Goal: Task Accomplishment & Management: Use online tool/utility

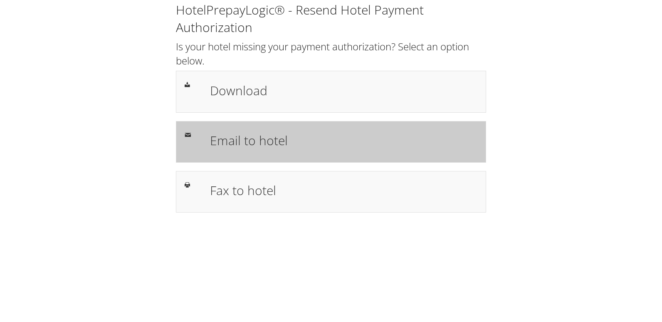
click at [264, 137] on h1 "Email to hotel" at bounding box center [343, 140] width 267 height 19
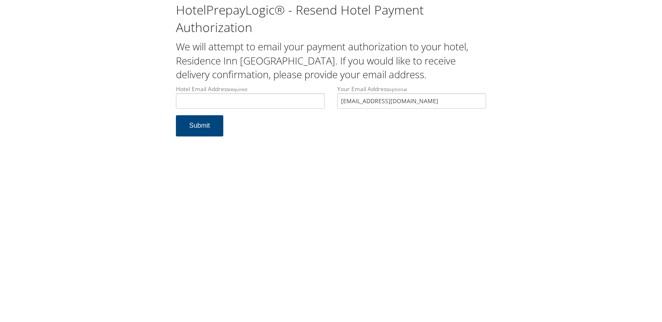
click at [241, 97] on input "Hotel Email Address required" at bounding box center [250, 100] width 149 height 15
type input "duluthresidenceinn@tkohotels.com"
click at [207, 125] on button "Submit" at bounding box center [199, 125] width 47 height 21
drag, startPoint x: 278, startPoint y: 92, endPoint x: 221, endPoint y: 107, distance: 59.6
click at [213, 107] on label "Hotel Email Address required duluthresidenceinn@tkohotels.com" at bounding box center [250, 97] width 149 height 24
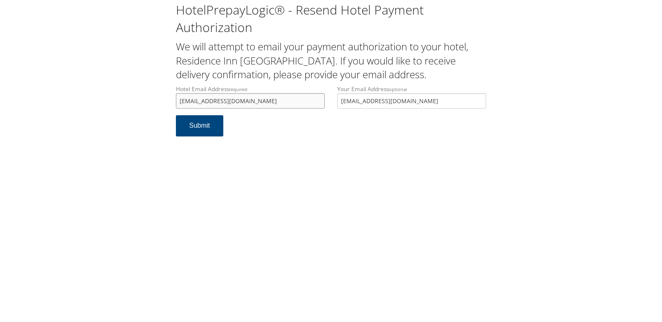
drag, startPoint x: 298, startPoint y: 99, endPoint x: 162, endPoint y: 106, distance: 135.6
click at [162, 106] on div "HotelPrepayLogic® - Resend Hotel Payment Authorization We will attempt to email…" at bounding box center [330, 72] width 645 height 145
drag, startPoint x: 300, startPoint y: 99, endPoint x: 164, endPoint y: 107, distance: 136.5
click at [164, 107] on div "HotelPrepayLogic® - Resend Hotel Payment Authorization We will attempt to email…" at bounding box center [330, 72] width 645 height 145
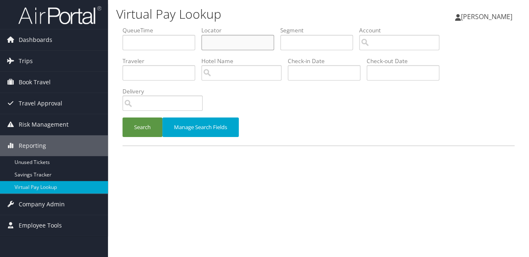
click at [219, 48] on input "text" at bounding box center [238, 42] width 73 height 15
paste input "GEHQKW"
type input "GEHQKW"
click at [138, 123] on button "Search" at bounding box center [143, 128] width 40 height 20
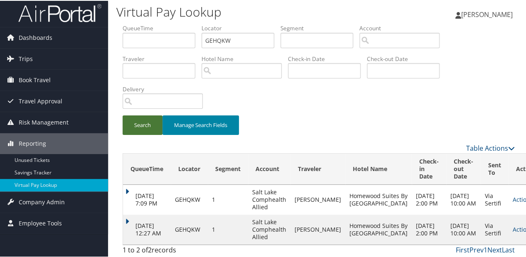
scroll to position [4, 0]
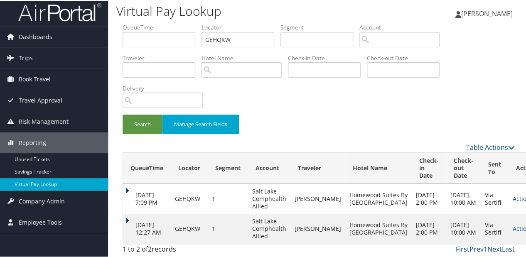
click at [127, 216] on td "Sep 24, 2025 12:27 AM" at bounding box center [147, 228] width 48 height 30
click at [513, 229] on link "Actions" at bounding box center [526, 228] width 26 height 8
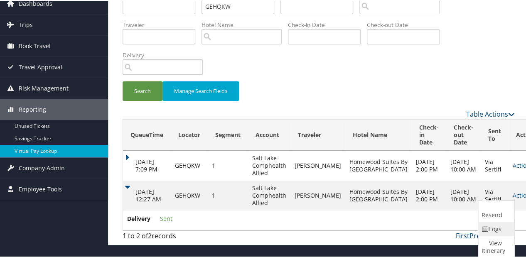
click at [489, 231] on link "Logs" at bounding box center [495, 228] width 34 height 14
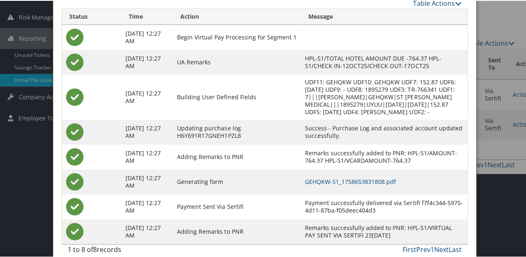
scroll to position [117, 0]
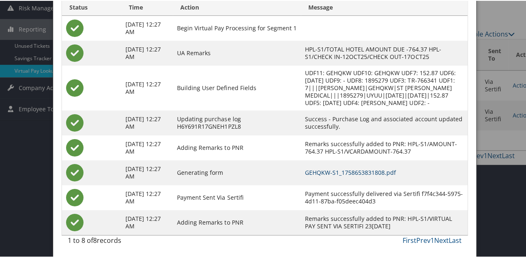
click at [327, 171] on link "GEHQKW-S1_1758653831808.pdf" at bounding box center [350, 172] width 91 height 8
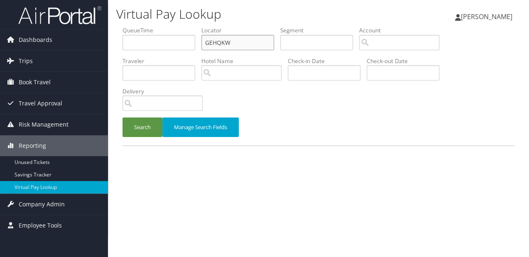
click at [153, 26] on ul "QueueTime Locator GEHQKW Segment Account Traveler Hotel Name Check-in Date Chec…" at bounding box center [319, 26] width 392 height 0
paste input "ATJMK"
type input "GATJMK"
click at [134, 128] on button "Search" at bounding box center [143, 128] width 40 height 20
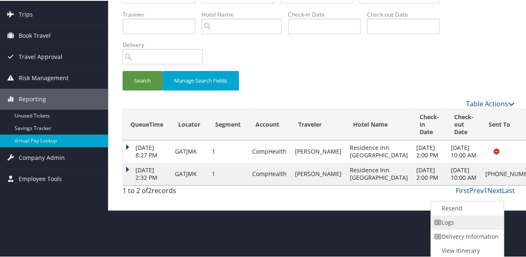
click at [444, 222] on link "Logs" at bounding box center [466, 222] width 71 height 14
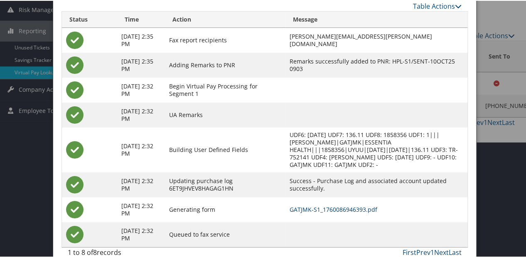
scroll to position [118, 0]
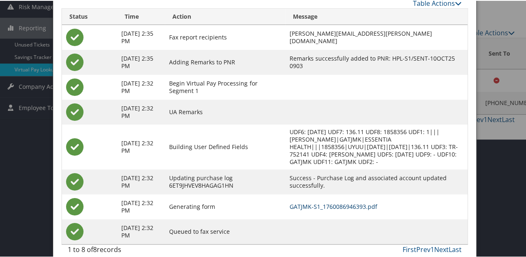
click at [330, 203] on link "GATJMK-S1_1760086946393.pdf" at bounding box center [334, 206] width 88 height 8
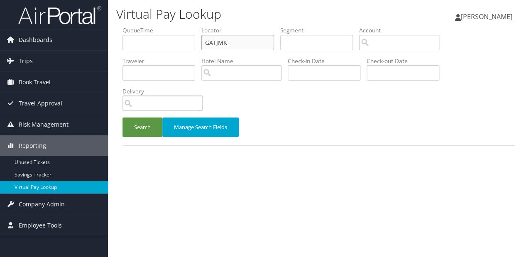
drag, startPoint x: 234, startPoint y: 39, endPoint x: 172, endPoint y: 59, distance: 64.9
click at [170, 26] on ul "QueueTime Locator GATJMK Segment Account Traveler Hotel Name Check-in Date Chec…" at bounding box center [319, 26] width 392 height 0
paste input "USBRCA"
type input "USBRCA"
click at [138, 128] on button "Search" at bounding box center [143, 128] width 40 height 20
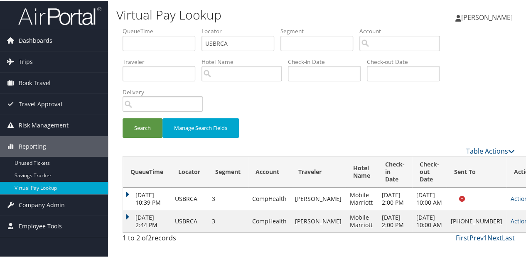
click at [529, 224] on icon at bounding box center [534, 221] width 6 height 6
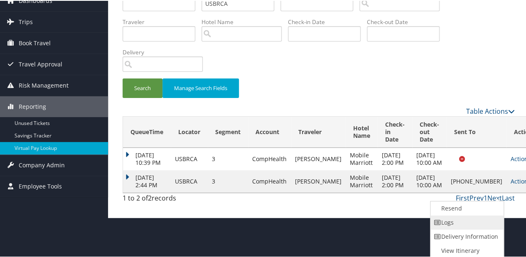
click at [452, 224] on link "Logs" at bounding box center [465, 222] width 71 height 14
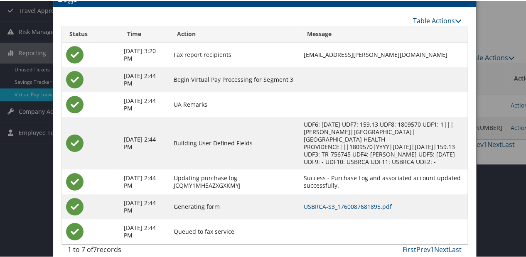
scroll to position [95, 0]
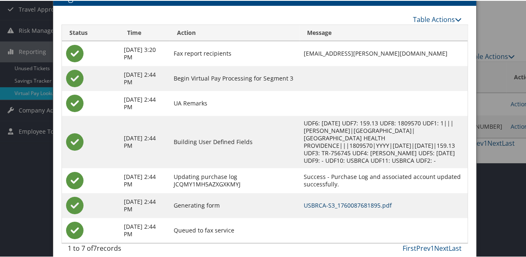
click at [323, 201] on link "USBRCA-S3_1760087681895.pdf" at bounding box center [348, 205] width 88 height 8
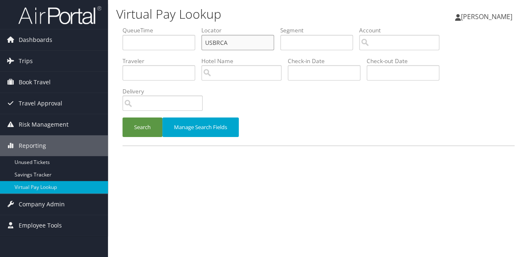
drag, startPoint x: 239, startPoint y: 40, endPoint x: 181, endPoint y: 47, distance: 58.1
click at [181, 26] on ul "QueueTime Locator USBRCA Segment Account Traveler Hotel Name Check-in Date Chec…" at bounding box center [319, 26] width 392 height 0
paste input "DKUPCZ"
type input "DKUPCZ"
click at [146, 120] on button "Search" at bounding box center [143, 128] width 40 height 20
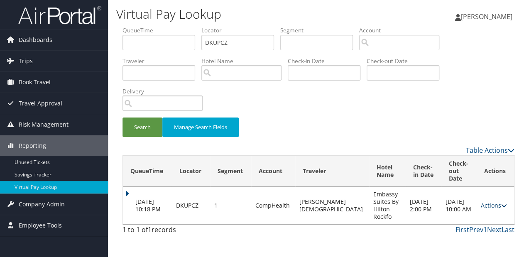
click at [497, 206] on link "Actions" at bounding box center [494, 206] width 26 height 8
click at [459, 225] on link "Logs" at bounding box center [476, 232] width 52 height 14
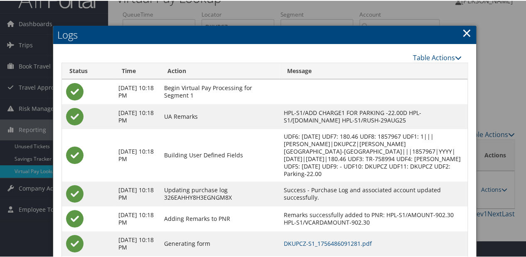
scroll to position [33, 0]
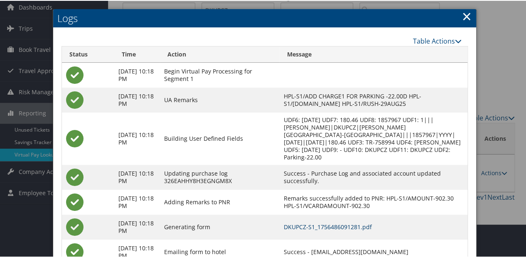
click at [371, 230] on link "DKUPCZ-S1_1756486091281.pdf" at bounding box center [327, 226] width 88 height 8
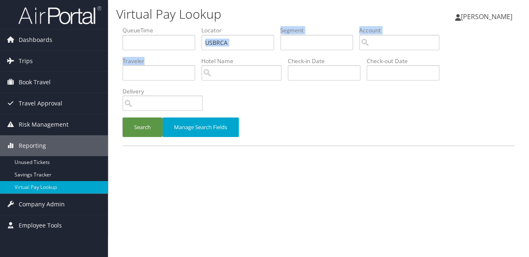
drag, startPoint x: 229, startPoint y: 33, endPoint x: 153, endPoint y: 59, distance: 80.7
click at [153, 26] on ul "QueueTime Locator USBRCA Segment Account Traveler Hotel Name Check-in Date Chec…" at bounding box center [319, 26] width 392 height 0
drag, startPoint x: 153, startPoint y: 59, endPoint x: 237, endPoint y: 40, distance: 86.0
click at [237, 40] on input "USBRCA" at bounding box center [238, 42] width 73 height 15
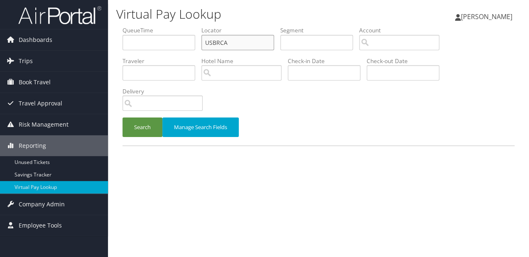
paste input "DZBBWI"
type input "DZBBWI"
click at [148, 119] on form "QueueTime Locator DZBBWI Segment Account Traveler Hotel Name Check-in Date Chec…" at bounding box center [319, 85] width 392 height 119
drag, startPoint x: 148, startPoint y: 119, endPoint x: 147, endPoint y: 128, distance: 8.8
click at [146, 128] on button "Search" at bounding box center [143, 128] width 40 height 20
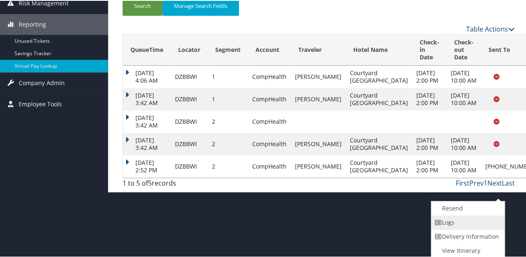
click at [467, 223] on link "Logs" at bounding box center [466, 222] width 71 height 14
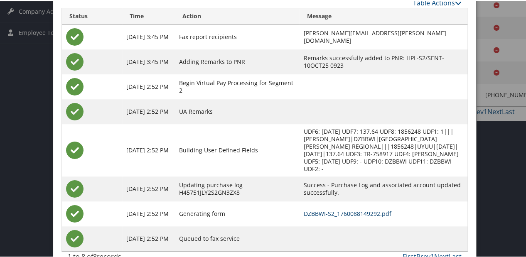
scroll to position [202, 0]
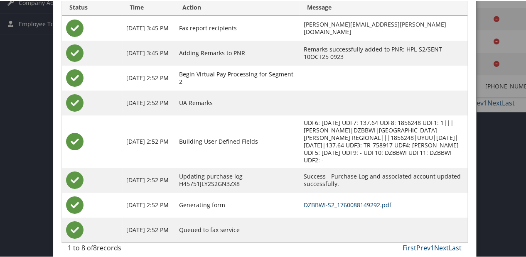
click at [305, 200] on link "DZBBWI-S2_1760088149292.pdf" at bounding box center [348, 204] width 88 height 8
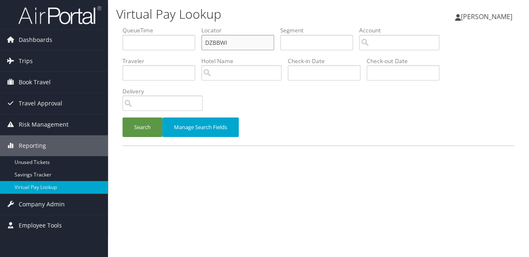
paste input "LGTEPX"
drag, startPoint x: 187, startPoint y: 42, endPoint x: 146, endPoint y: 49, distance: 40.9
click at [146, 26] on ul "QueueTime Locator DZBBWI Segment Account Traveler Hotel Name Check-in Date Chec…" at bounding box center [319, 26] width 392 height 0
type input "LGTEPX"
click at [141, 140] on div "Search Manage Search Fields" at bounding box center [318, 132] width 405 height 28
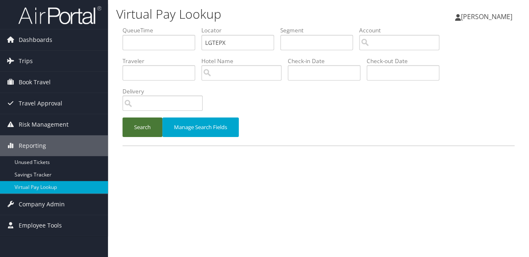
click at [150, 125] on button "Search" at bounding box center [143, 128] width 40 height 20
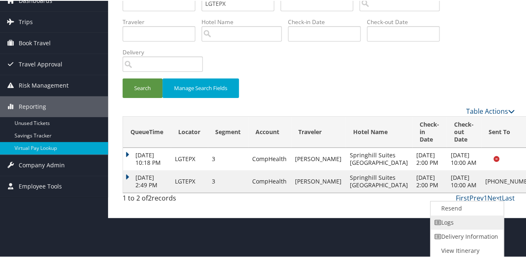
click at [462, 226] on link "Logs" at bounding box center [465, 222] width 71 height 14
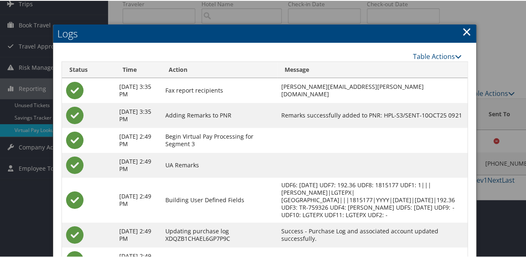
scroll to position [120, 0]
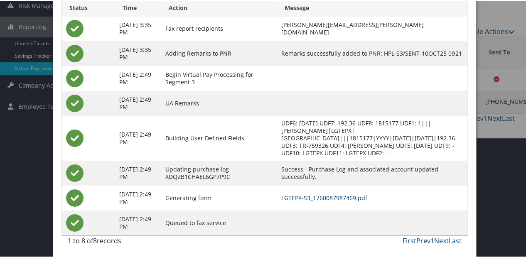
click at [357, 198] on link "LGTEPX-S3_1760087987469.pdf" at bounding box center [324, 197] width 86 height 8
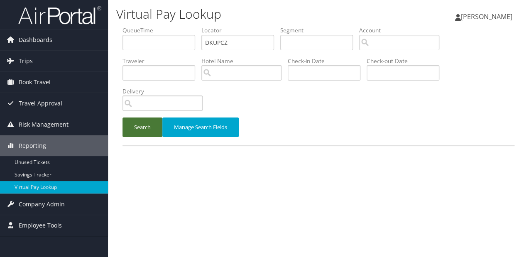
click at [145, 127] on button "Search" at bounding box center [143, 128] width 40 height 20
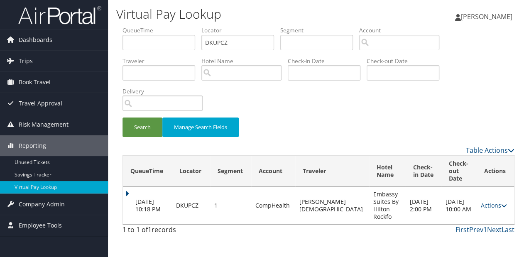
drag, startPoint x: 486, startPoint y: 205, endPoint x: 446, endPoint y: 207, distance: 39.9
click at [486, 206] on link "Actions" at bounding box center [494, 206] width 26 height 8
click at [465, 227] on link "Logs" at bounding box center [476, 232] width 52 height 14
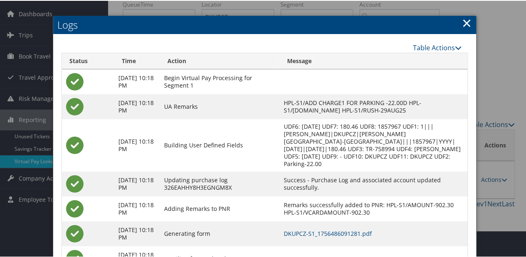
scroll to position [92, 0]
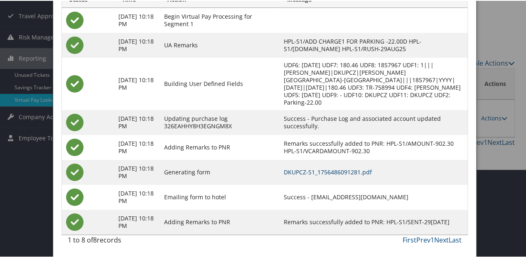
click at [355, 169] on link "DKUPCZ-S1_1756486091281.pdf" at bounding box center [327, 171] width 88 height 8
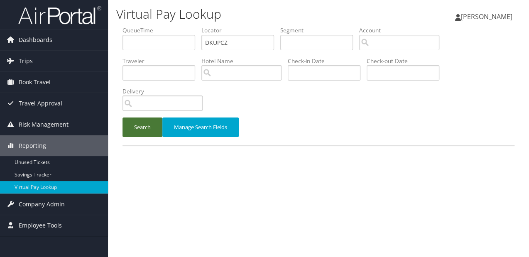
click at [158, 129] on button "Search" at bounding box center [143, 128] width 40 height 20
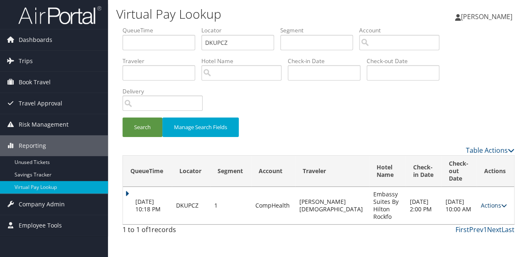
click at [490, 207] on link "Actions" at bounding box center [494, 206] width 26 height 8
click at [467, 214] on link "Resend" at bounding box center [476, 218] width 52 height 14
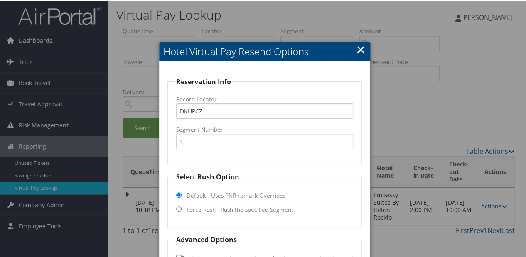
click at [360, 44] on link "×" at bounding box center [361, 48] width 10 height 17
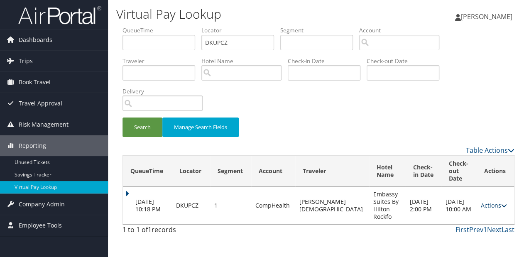
click at [487, 205] on link "Actions" at bounding box center [494, 206] width 26 height 8
click at [468, 228] on link "Logs" at bounding box center [476, 232] width 52 height 14
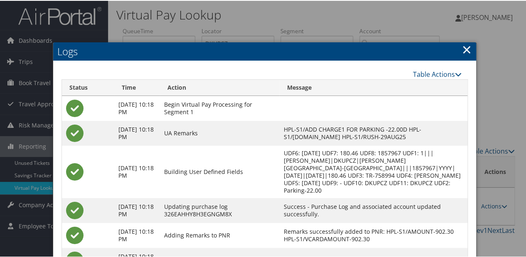
drag, startPoint x: 460, startPoint y: 42, endPoint x: 464, endPoint y: 61, distance: 20.0
click at [462, 42] on link "×" at bounding box center [467, 48] width 10 height 17
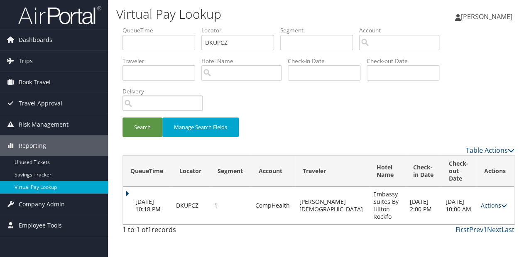
click at [484, 203] on link "Actions" at bounding box center [494, 206] width 26 height 8
click at [468, 213] on link "Resend" at bounding box center [476, 218] width 52 height 14
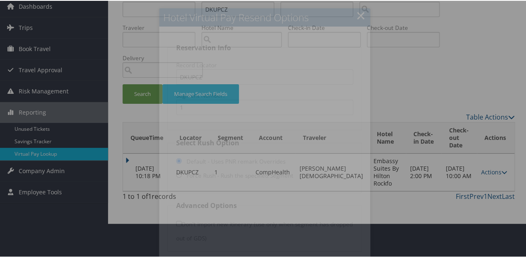
scroll to position [65, 0]
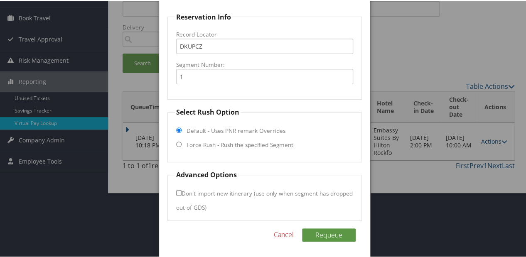
click at [223, 139] on fieldset "Select Rush Option Default - Uses PNR remark Overrides Force Rush - Rush the sp…" at bounding box center [264, 133] width 194 height 55
click at [225, 149] on fieldset "Select Rush Option Default - Uses PNR remark Overrides Force Rush - Rush the sp…" at bounding box center [264, 133] width 194 height 55
click at [226, 145] on label "Force Rush - Rush the specified Segment" at bounding box center [240, 144] width 107 height 8
click at [182, 145] on input "Force Rush - Rush the specified Segment" at bounding box center [178, 143] width 5 height 5
radio input "true"
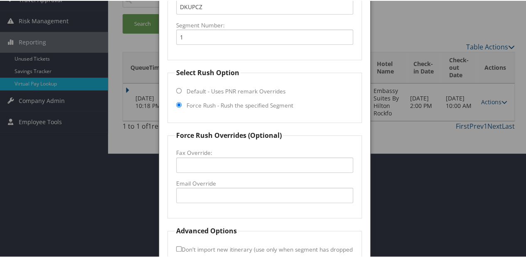
scroll to position [160, 0]
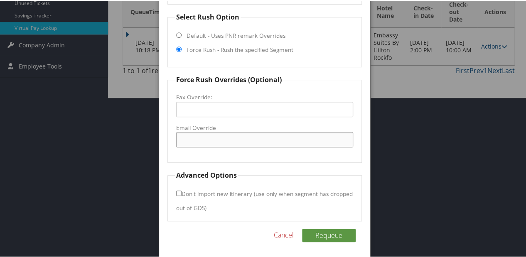
click at [221, 138] on input "Email Override" at bounding box center [264, 138] width 177 height 15
type input "info@esrockford.com"
click at [331, 232] on button "Requeue" at bounding box center [329, 234] width 54 height 13
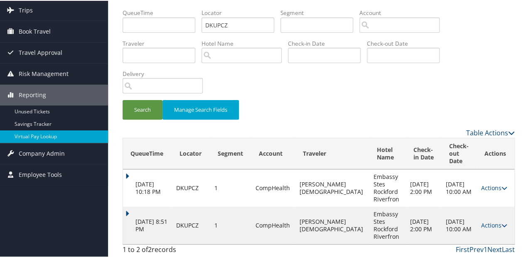
scroll to position [19, 0]
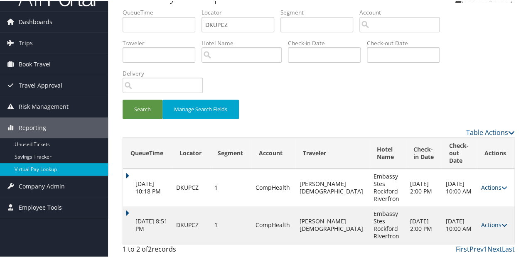
drag, startPoint x: 481, startPoint y: 226, endPoint x: 474, endPoint y: 229, distance: 7.4
click at [481, 226] on link "Actions" at bounding box center [494, 224] width 26 height 8
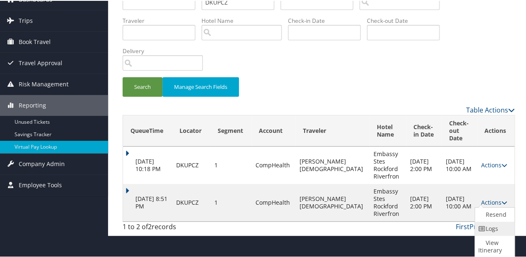
click at [485, 230] on icon at bounding box center [481, 228] width 7 height 6
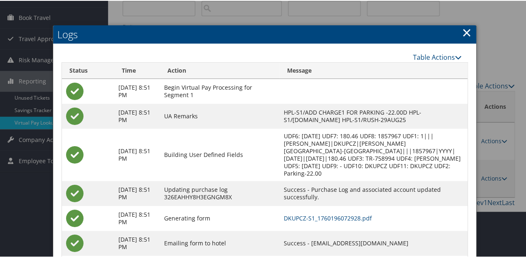
scroll to position [116, 0]
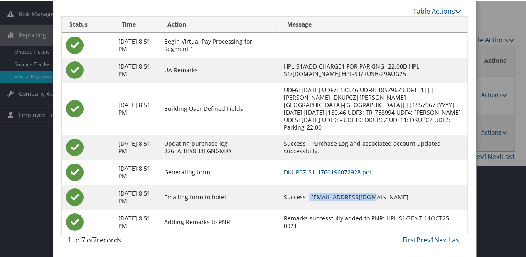
drag, startPoint x: 327, startPoint y: 194, endPoint x: 386, endPoint y: 194, distance: 58.2
click at [386, 194] on td "Success - info@esrockford.com" at bounding box center [373, 196] width 188 height 25
copy td "info@esrockford.com"
click at [350, 172] on link "DKUPCZ-S1_1760196072928.pdf" at bounding box center [327, 171] width 88 height 8
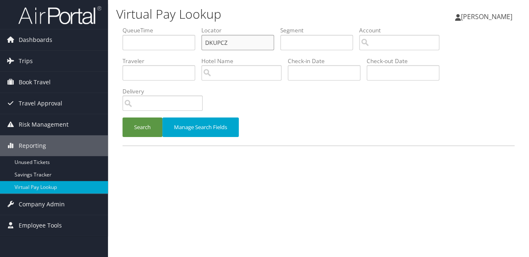
drag, startPoint x: 243, startPoint y: 41, endPoint x: 180, endPoint y: 48, distance: 63.6
click at [180, 26] on ul "QueueTime Locator DKUPCZ Segment Account Traveler Hotel Name Check-in Date Chec…" at bounding box center [319, 26] width 392 height 0
paste input "OJVSHW"
type input "OJVSHW"
click at [152, 122] on button "Search" at bounding box center [143, 128] width 40 height 20
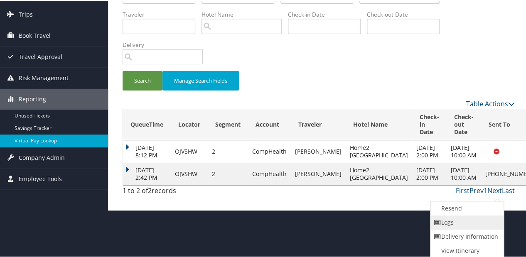
click at [454, 221] on link "Logs" at bounding box center [465, 222] width 71 height 14
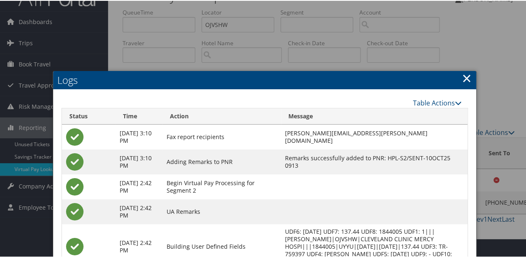
scroll to position [128, 0]
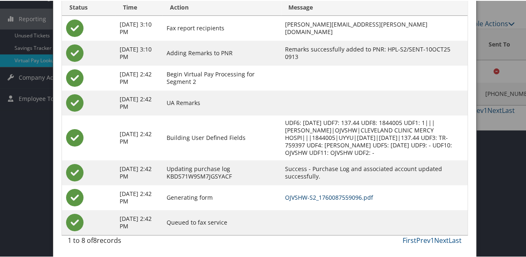
click at [332, 194] on link "OJVSHW-S2_1760087559096.pdf" at bounding box center [329, 197] width 88 height 8
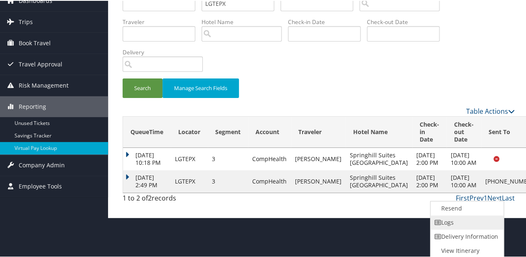
click at [450, 217] on link "Logs" at bounding box center [465, 222] width 71 height 14
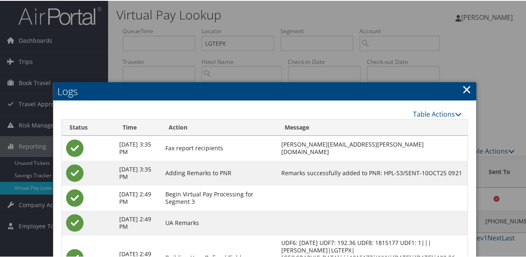
click at [467, 86] on link "×" at bounding box center [467, 88] width 10 height 17
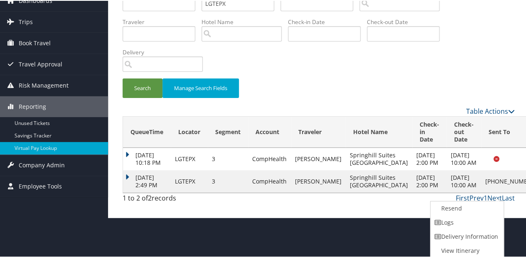
click at [455, 212] on link "Resend" at bounding box center [465, 208] width 71 height 14
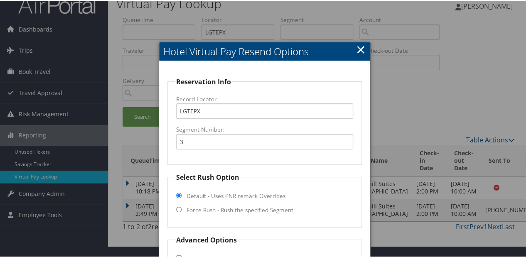
click at [255, 212] on label "Force Rush - Rush the specified Segment" at bounding box center [240, 209] width 107 height 8
click at [182, 212] on input "Force Rush - Rush the specified Segment" at bounding box center [178, 208] width 5 height 5
radio input "true"
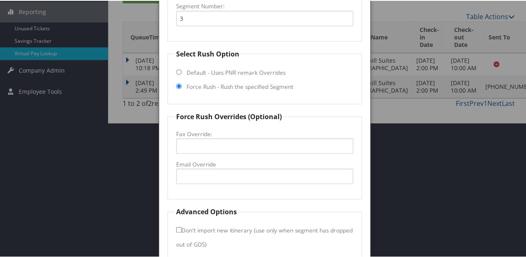
scroll to position [171, 0]
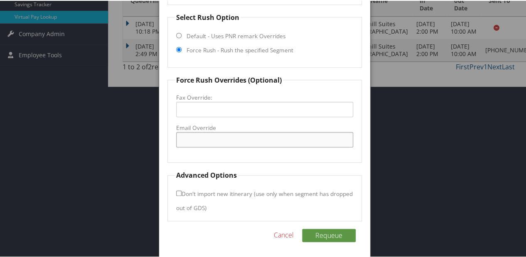
click at [219, 145] on input "Email Override" at bounding box center [264, 138] width 177 height 15
click at [364, 133] on div "Reservation Info Record Locator LGTEPX Segment Number: 3 Select Rush Option Def…" at bounding box center [264, 79] width 211 height 358
click at [276, 141] on input "Email Override" at bounding box center [264, 138] width 177 height 15
click at [289, 235] on link "Cancel" at bounding box center [284, 234] width 20 height 10
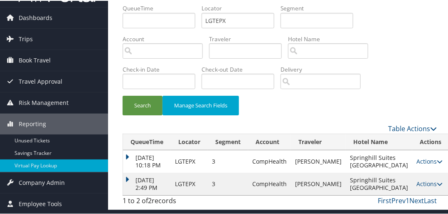
scroll to position [40, 0]
click at [437, 184] on icon at bounding box center [440, 183] width 6 height 6
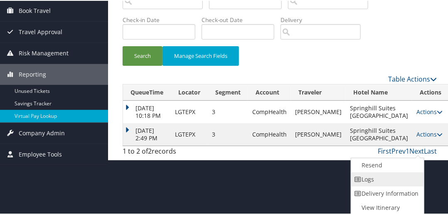
click at [382, 177] on link "Logs" at bounding box center [386, 178] width 71 height 14
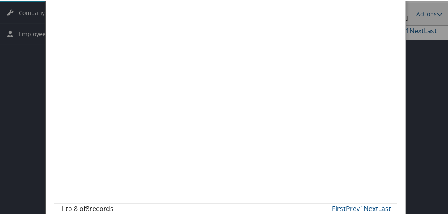
scroll to position [206, 0]
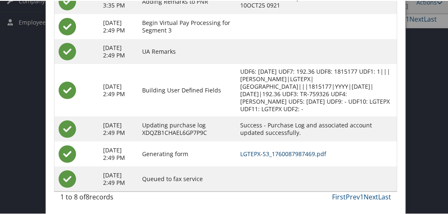
click at [266, 157] on link "LGTEPX-S3_1760087987469.pdf" at bounding box center [284, 153] width 86 height 8
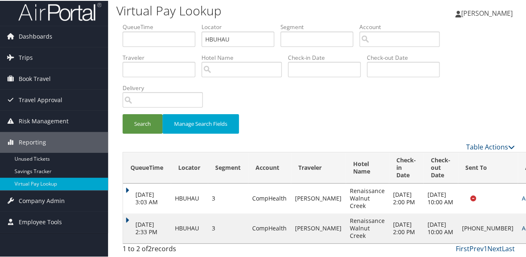
click at [522, 226] on link "Actions" at bounding box center [535, 228] width 26 height 8
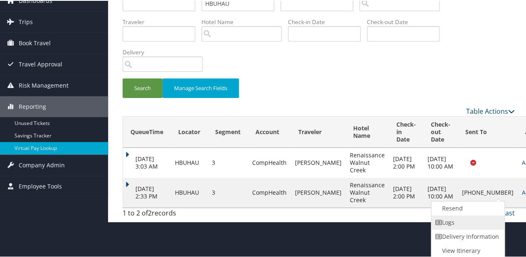
click at [451, 223] on link "Logs" at bounding box center [466, 222] width 71 height 14
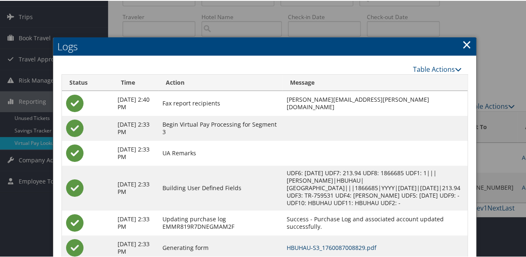
scroll to position [95, 0]
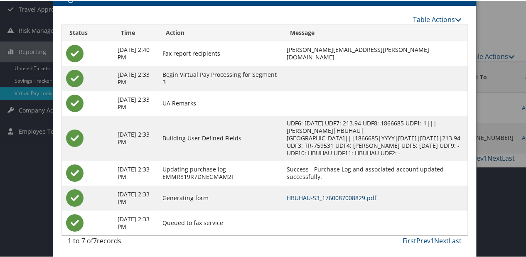
click at [333, 198] on link "HBUHAU-S3_1760087008829.pdf" at bounding box center [331, 197] width 90 height 8
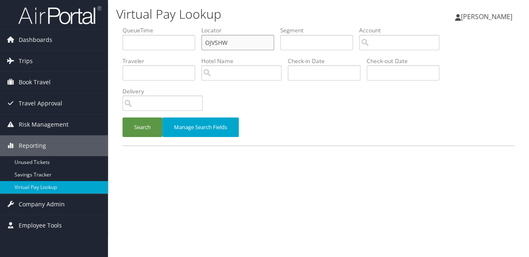
drag, startPoint x: 246, startPoint y: 39, endPoint x: 193, endPoint y: 49, distance: 54.0
click at [193, 26] on ul "QueueTime Locator OJVSHW Segment Account Traveler Hotel Name Check-in Date Chec…" at bounding box center [319, 26] width 392 height 0
paste input "YVWFZX"
type input "YVWFZX"
click at [145, 128] on button "Search" at bounding box center [143, 128] width 40 height 20
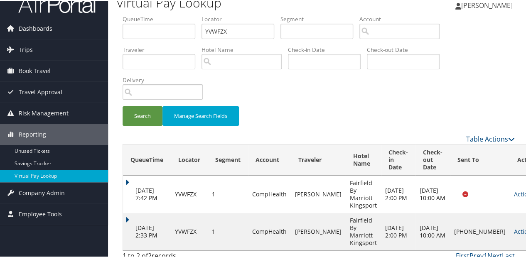
scroll to position [19, 0]
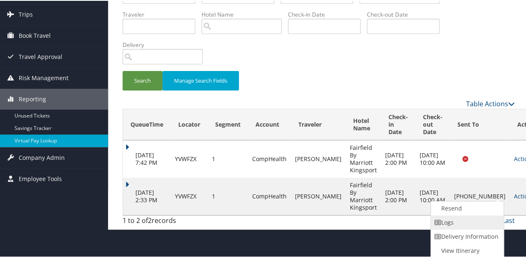
click at [463, 226] on link "Logs" at bounding box center [466, 222] width 71 height 14
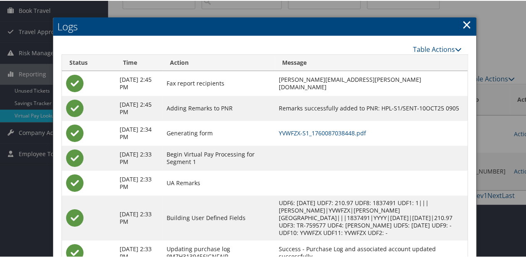
scroll to position [128, 0]
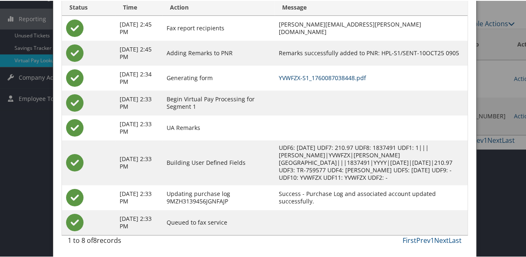
click at [319, 76] on link "YVWFZX-S1_1760087038448.pdf" at bounding box center [322, 77] width 87 height 8
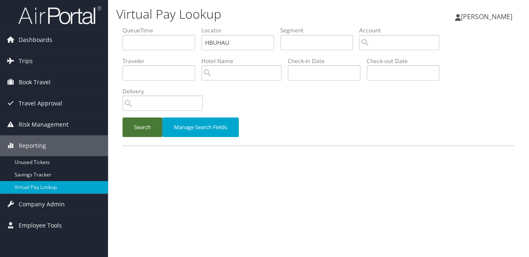
click at [140, 128] on button "Search" at bounding box center [143, 128] width 40 height 20
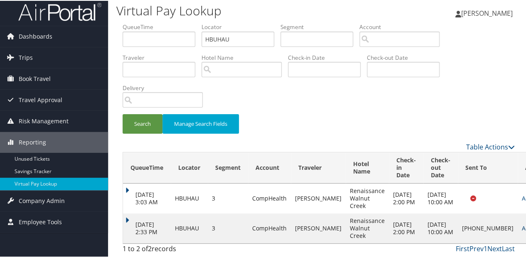
click at [518, 221] on td "Actions Resend Logs Delivery Information View Itinerary" at bounding box center [536, 228] width 37 height 30
click at [522, 224] on link "Actions" at bounding box center [535, 228] width 26 height 8
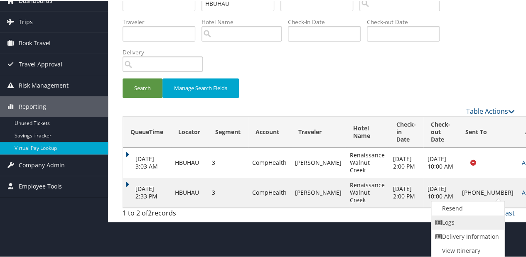
click at [457, 224] on link "Logs" at bounding box center [466, 222] width 71 height 14
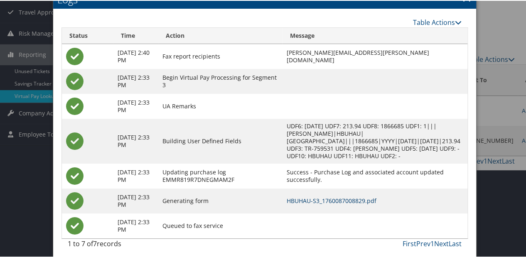
scroll to position [95, 0]
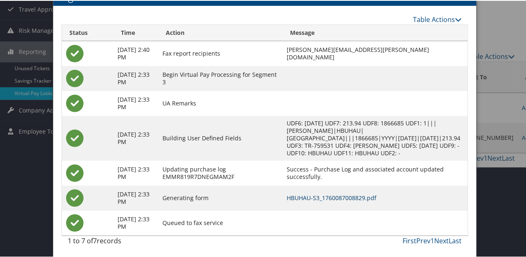
click at [327, 197] on link "HBUHAU-S3_1760087008829.pdf" at bounding box center [331, 197] width 90 height 8
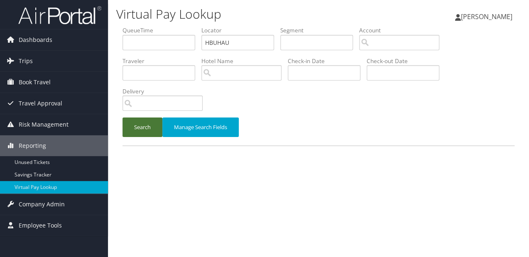
click at [146, 125] on button "Search" at bounding box center [143, 128] width 40 height 20
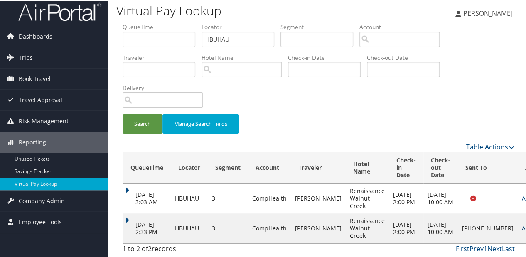
click at [522, 224] on link "Actions" at bounding box center [535, 228] width 26 height 8
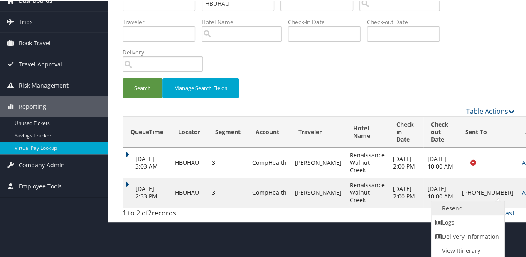
click at [446, 209] on link "Resend" at bounding box center [466, 208] width 71 height 14
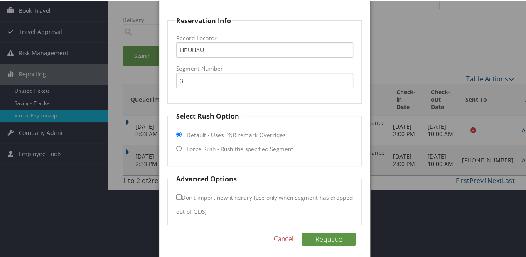
click at [256, 153] on fieldset "Select Rush Option Default - Uses PNR remark Overrides Force Rush - Rush the sp…" at bounding box center [264, 138] width 194 height 55
click at [256, 150] on label "Force Rush - Rush the specified Segment" at bounding box center [240, 148] width 107 height 8
click at [182, 150] on input "Force Rush - Rush the specified Segment" at bounding box center [178, 147] width 5 height 5
radio input "true"
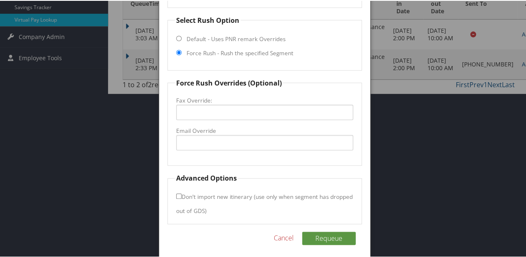
scroll to position [171, 0]
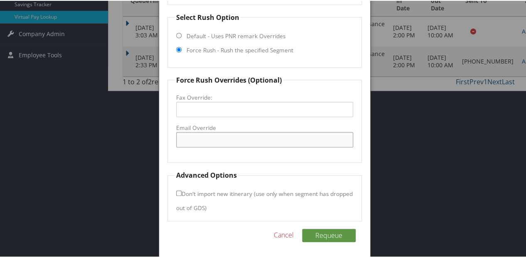
click at [233, 141] on input "Email Override" at bounding box center [264, 138] width 177 height 15
click at [287, 140] on input "Email Override" at bounding box center [264, 138] width 177 height 15
click at [293, 140] on input "Email Override" at bounding box center [264, 138] width 177 height 15
click at [271, 139] on input "corey.vazquez@bayclubs.com" at bounding box center [264, 138] width 177 height 15
click at [177, 140] on input "corey.vazquez@bayclubs.com" at bounding box center [264, 138] width 177 height 15
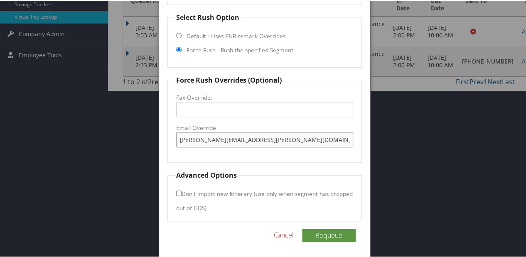
click at [271, 138] on input "corey.vazquez@bayclubs.com" at bounding box center [264, 138] width 177 height 15
type input "corey.vazquez@bayclubs.com"
click at [339, 233] on button "Requeue" at bounding box center [329, 234] width 54 height 13
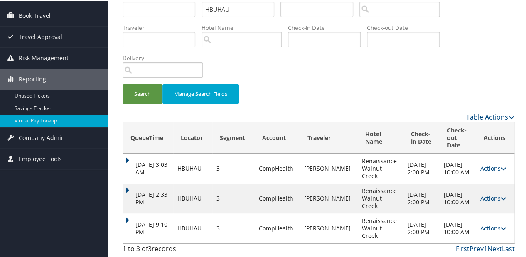
scroll to position [66, 0]
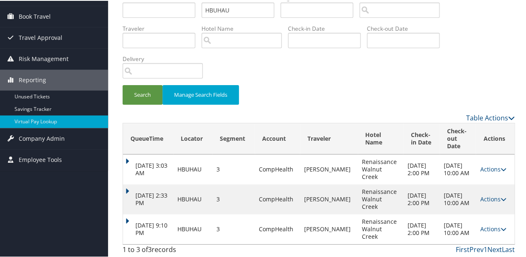
click at [120, 219] on div "QueueTime Locator HBUHAU Segment Account Traveler Hotel Name Check-in Date Chec…" at bounding box center [318, 125] width 405 height 265
click at [123, 218] on td "Oct 11, 2025 9:10 PM" at bounding box center [148, 229] width 50 height 30
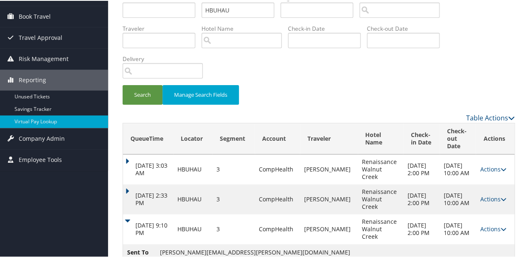
click at [241, 249] on div "Table Actions Loading... QueueTime Locator Segment Account Traveler Hotel Name …" at bounding box center [319, 202] width 392 height 181
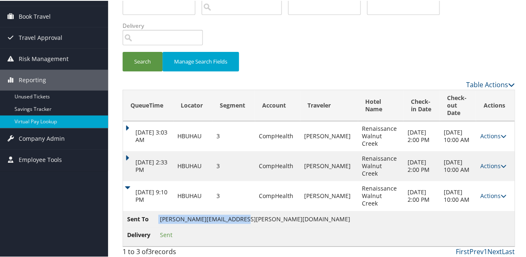
copy li "corey.vazquez@bayclubs.com"
drag, startPoint x: 155, startPoint y: 217, endPoint x: 240, endPoint y: 221, distance: 85.3
click at [240, 221] on li "Sent To corey.vazquez@bayclubs.com" at bounding box center [238, 220] width 223 height 12
click at [489, 197] on link "Actions" at bounding box center [493, 195] width 26 height 8
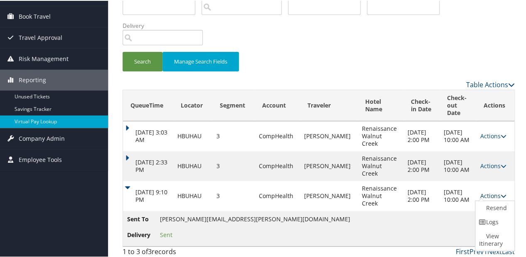
scroll to position [67, 0]
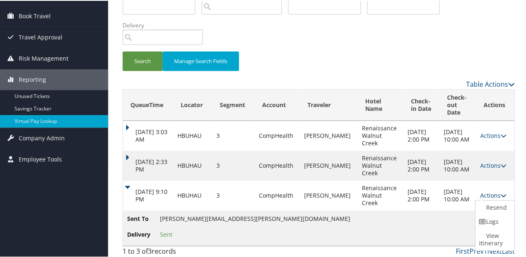
click at [488, 194] on link "Actions" at bounding box center [493, 195] width 26 height 8
drag, startPoint x: 483, startPoint y: 194, endPoint x: 457, endPoint y: 207, distance: 28.6
click at [482, 194] on link "Actions" at bounding box center [493, 195] width 26 height 8
click at [484, 224] on icon at bounding box center [482, 221] width 7 height 6
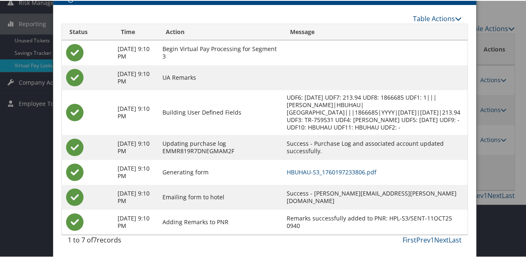
scroll to position [130, 0]
click at [342, 168] on link "HBUHAU-S3_1760197233806.pdf" at bounding box center [331, 171] width 90 height 8
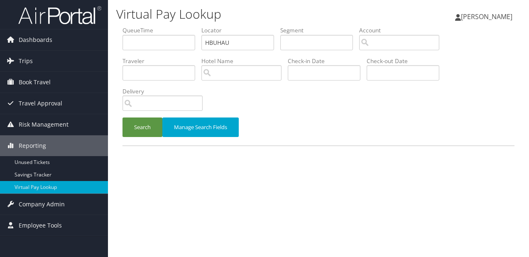
click at [152, 128] on button "Search" at bounding box center [143, 128] width 40 height 20
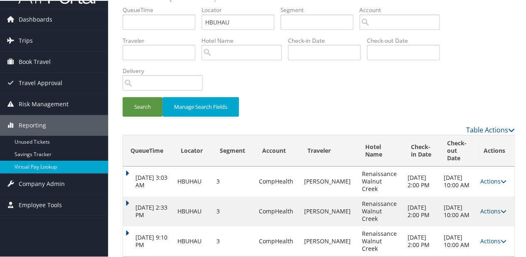
scroll to position [34, 0]
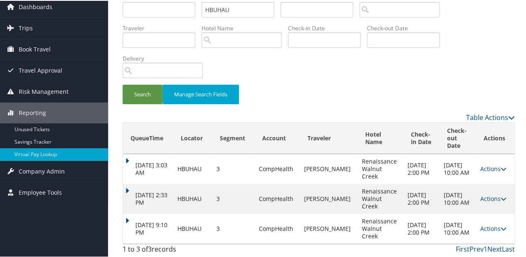
click at [131, 218] on td "[DATE] 9:10 PM" at bounding box center [148, 228] width 50 height 30
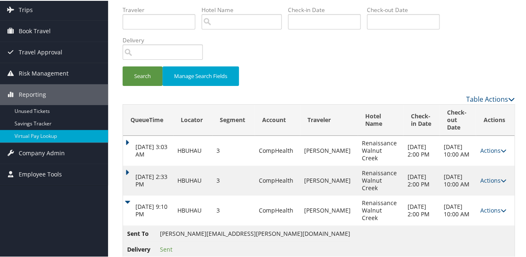
scroll to position [69, 0]
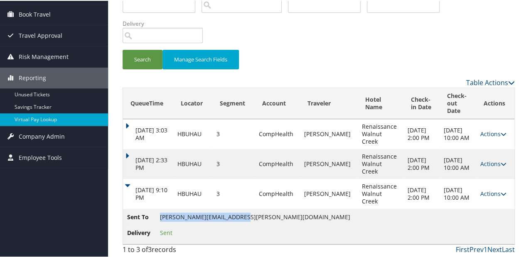
copy span "[PERSON_NAME][EMAIL_ADDRESS][PERSON_NAME][DOMAIN_NAME]"
drag, startPoint x: 160, startPoint y: 214, endPoint x: 239, endPoint y: 212, distance: 79.4
click at [239, 212] on li "Sent To [PERSON_NAME][EMAIL_ADDRESS][PERSON_NAME][DOMAIN_NAME]" at bounding box center [238, 218] width 223 height 12
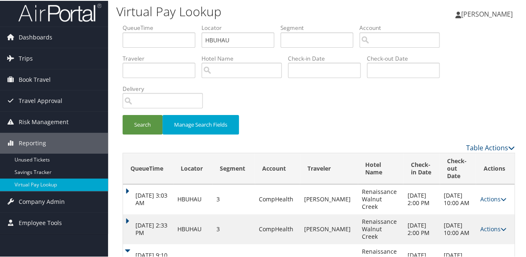
scroll to position [0, 0]
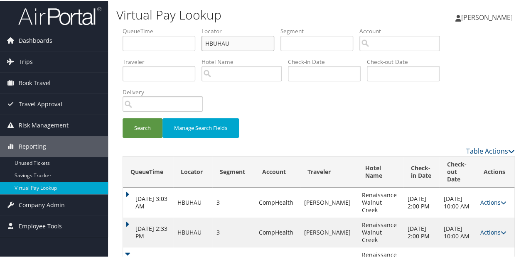
drag, startPoint x: 238, startPoint y: 38, endPoint x: 189, endPoint y: 56, distance: 51.4
click at [179, 26] on ul "QueueTime Locator HBUHAU Segment Account Traveler Hotel Name Check-in Date Chec…" at bounding box center [319, 26] width 392 height 0
paste input "ECAQMY"
click at [150, 136] on button "Search" at bounding box center [143, 128] width 40 height 20
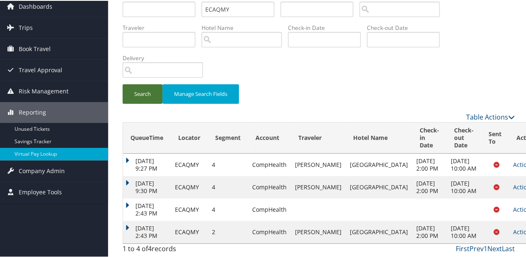
scroll to position [86, 0]
click at [513, 227] on link "Actions" at bounding box center [526, 231] width 26 height 8
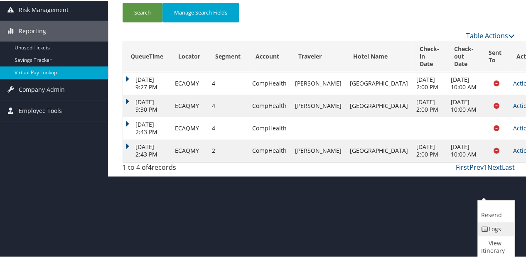
click at [484, 232] on link "Logs" at bounding box center [495, 228] width 34 height 14
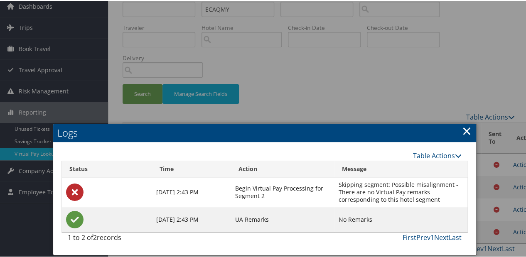
click at [471, 123] on h2 "Logs" at bounding box center [264, 132] width 423 height 18
click at [458, 123] on h2 "Logs" at bounding box center [264, 132] width 423 height 18
click at [462, 122] on link "×" at bounding box center [467, 130] width 10 height 17
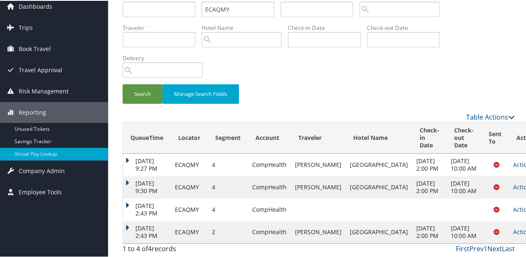
scroll to position [0, 0]
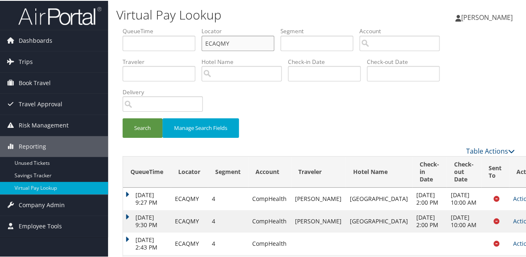
paste input "CZYRHR"
drag, startPoint x: 229, startPoint y: 39, endPoint x: 156, endPoint y: 53, distance: 73.9
click at [156, 26] on ul "QueueTime Locator ECAQMY Segment Account Traveler Hotel Name Check-in Date Chec…" at bounding box center [319, 26] width 392 height 0
type input "CZYRHR"
click at [128, 128] on button "Search" at bounding box center [143, 128] width 40 height 20
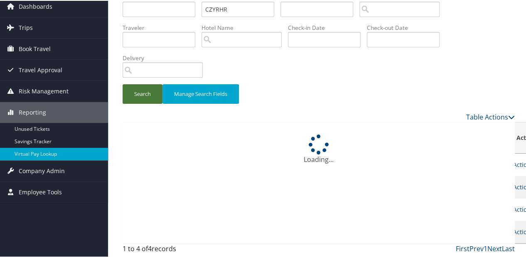
scroll to position [86, 0]
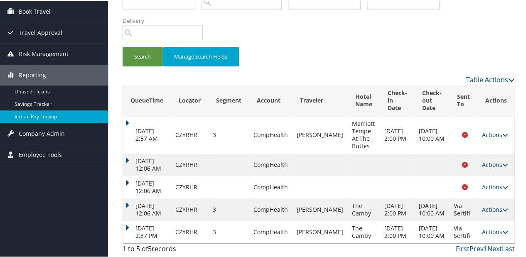
click at [494, 235] on link "Actions" at bounding box center [495, 231] width 26 height 8
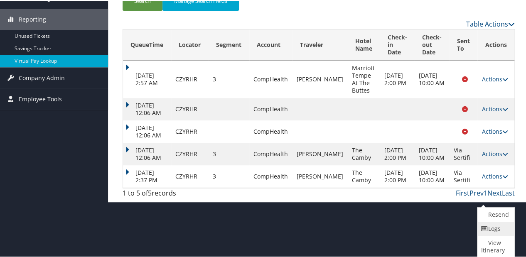
click at [489, 229] on link "Logs" at bounding box center [494, 228] width 35 height 14
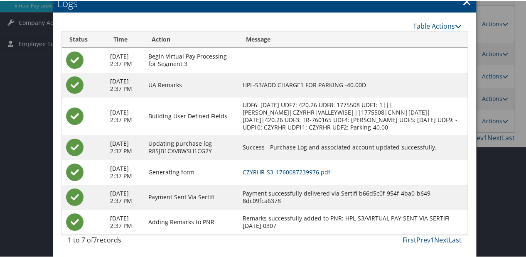
scroll to position [212, 0]
click at [313, 159] on td "CZYRHR-S3_1760087239976.pdf" at bounding box center [353, 171] width 229 height 25
click at [316, 167] on link "CZYRHR-S3_1760087239976.pdf" at bounding box center [287, 171] width 88 height 8
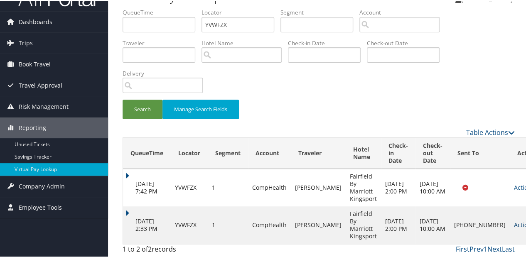
click at [514, 225] on link "Actions" at bounding box center [527, 224] width 26 height 8
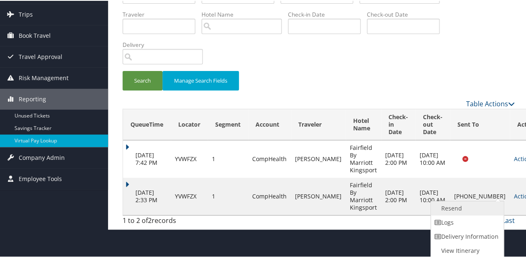
click at [470, 209] on link "Resend" at bounding box center [466, 208] width 71 height 14
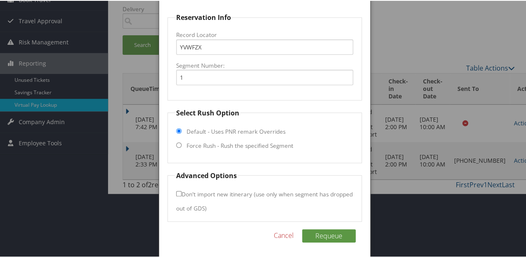
click at [225, 146] on label "Force Rush - Rush the specified Segment" at bounding box center [240, 145] width 107 height 8
click at [182, 146] on input "Force Rush - Rush the specified Segment" at bounding box center [178, 144] width 5 height 5
radio input "true"
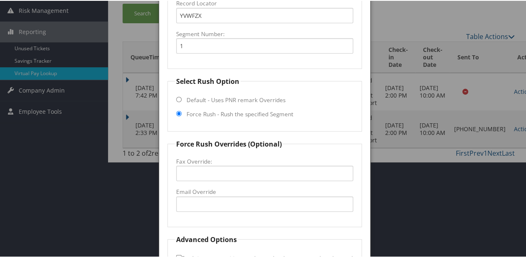
scroll to position [150, 0]
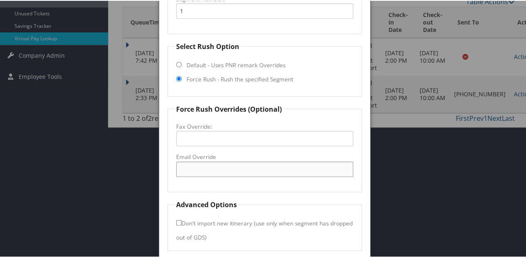
click at [220, 161] on input "Email Override" at bounding box center [264, 168] width 177 height 15
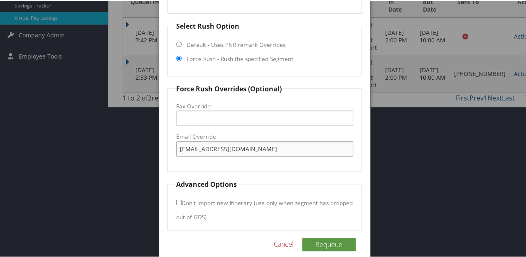
scroll to position [179, 0]
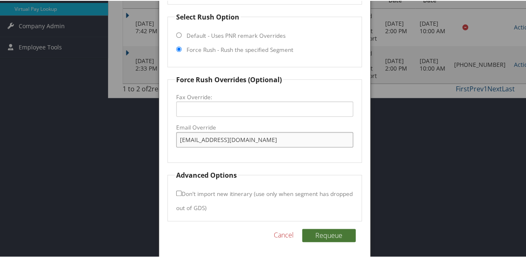
type input "fairfieldfd2485@gmail.com"
click at [322, 236] on button "Requeue" at bounding box center [329, 234] width 54 height 13
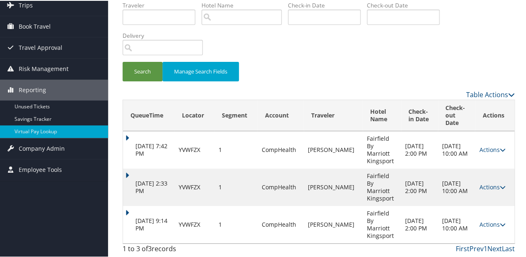
scroll to position [34, 0]
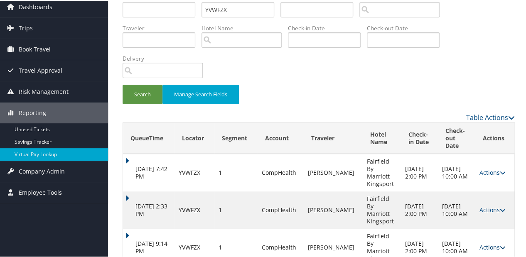
click at [487, 243] on link "Actions" at bounding box center [492, 247] width 26 height 8
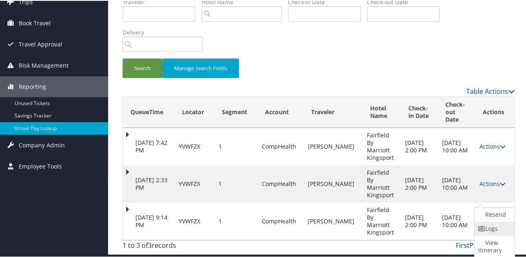
drag, startPoint x: 487, startPoint y: 223, endPoint x: 300, endPoint y: 161, distance: 197.6
click at [487, 223] on link "Logs" at bounding box center [494, 228] width 38 height 14
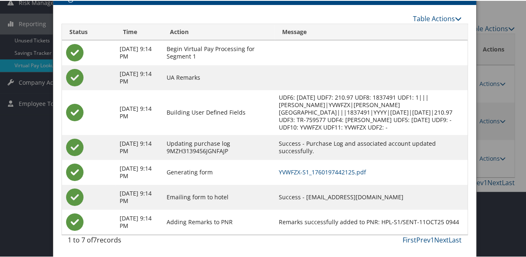
scroll to position [130, 0]
drag, startPoint x: 329, startPoint y: 198, endPoint x: 361, endPoint y: 194, distance: 32.3
click at [361, 194] on td "Success - fairfieldfd2485@gmail.com" at bounding box center [371, 196] width 192 height 25
drag, startPoint x: 361, startPoint y: 194, endPoint x: 342, endPoint y: 197, distance: 18.9
click at [342, 197] on td "Success - fairfieldfd2485@gmail.com" at bounding box center [371, 196] width 192 height 25
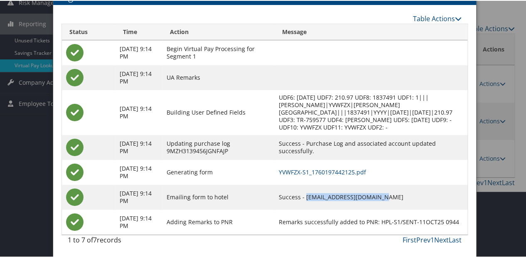
copy td "fairfieldfd2485@gmail.co"
copy td "fairfieldfd2485@gmail.com"
drag, startPoint x: 331, startPoint y: 196, endPoint x: 402, endPoint y: 197, distance: 71.5
click at [402, 197] on td "Success - fairfieldfd2485@gmail.com" at bounding box center [371, 196] width 192 height 25
click at [335, 175] on td "YVWFZX-S1_1760197442125.pdf" at bounding box center [371, 171] width 192 height 25
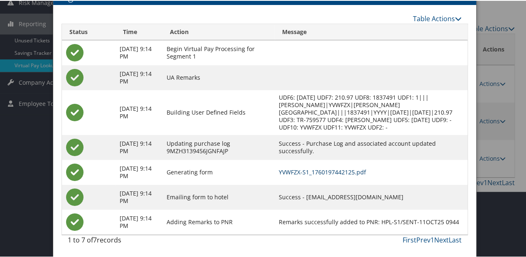
click at [335, 173] on link "YVWFZX-S1_1760197442125.pdf" at bounding box center [322, 171] width 87 height 8
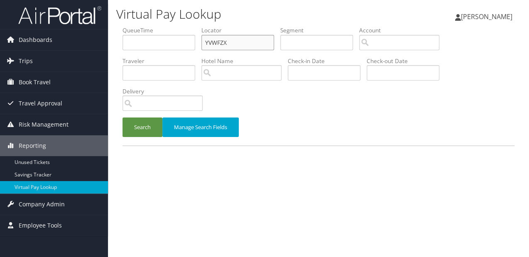
drag, startPoint x: 228, startPoint y: 43, endPoint x: 152, endPoint y: 43, distance: 76.0
click at [152, 26] on ul "QueueTime Locator YVWFZX Segment Account Traveler Hotel Name Check-in Date Chec…" at bounding box center [319, 26] width 392 height 0
paste input "QSRCCB"
type input "QSRCCB"
drag, startPoint x: 143, startPoint y: 120, endPoint x: 148, endPoint y: 119, distance: 5.1
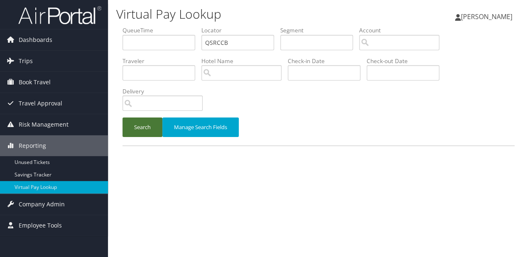
click at [143, 121] on button "Search" at bounding box center [143, 128] width 40 height 20
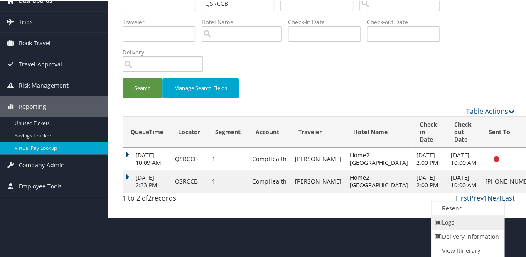
click at [471, 221] on link "Logs" at bounding box center [466, 222] width 71 height 14
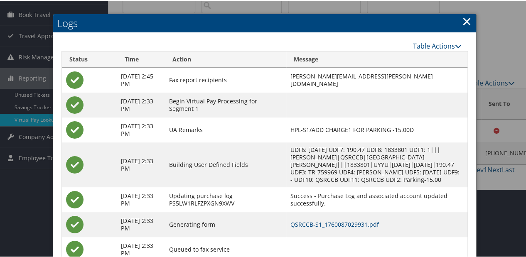
scroll to position [95, 0]
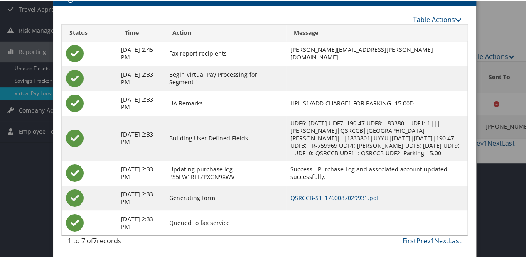
click at [358, 202] on td "QSRCCB-S1_1760087029931.pdf" at bounding box center [376, 197] width 181 height 25
click at [358, 196] on link "QSRCCB-S1_1760087029931.pdf" at bounding box center [334, 197] width 89 height 8
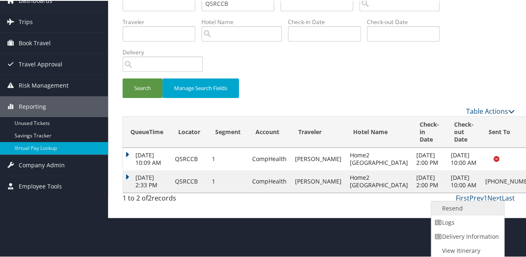
click at [455, 209] on link "Resend" at bounding box center [466, 208] width 71 height 14
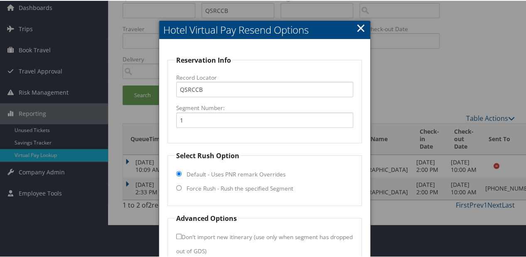
scroll to position [44, 0]
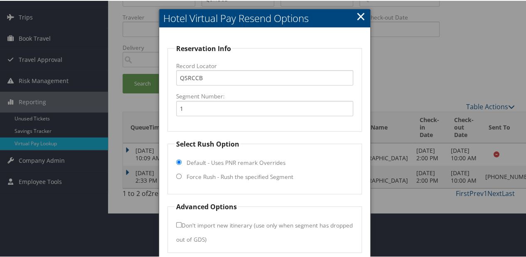
click at [276, 179] on label "Force Rush - Rush the specified Segment" at bounding box center [240, 176] width 107 height 8
click at [182, 178] on input "Force Rush - Rush the specified Segment" at bounding box center [178, 175] width 5 height 5
radio input "true"
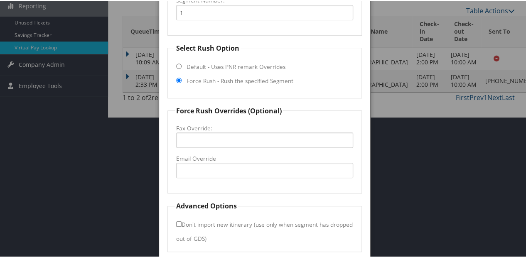
scroll to position [144, 0]
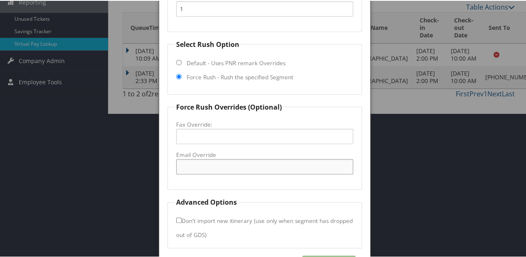
click at [216, 167] on input "Email Override" at bounding box center [264, 165] width 177 height 15
click at [307, 168] on input "Email Override" at bounding box center [264, 165] width 177 height 15
click at [239, 168] on input "frontdesk@home2sanbernardino.com" at bounding box center [264, 165] width 177 height 15
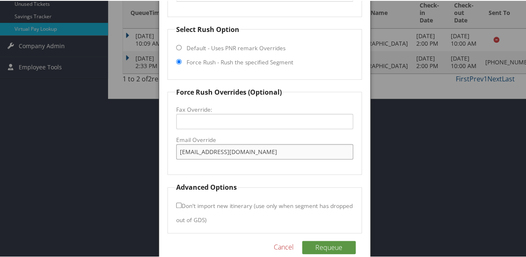
scroll to position [171, 0]
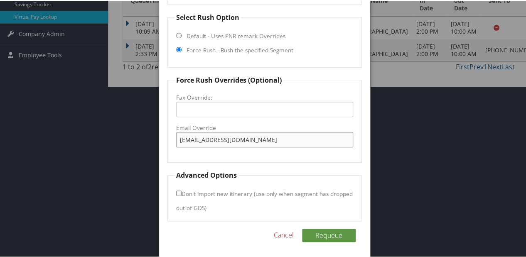
click at [239, 141] on input "frontdesk@home2sanbernardino.com" at bounding box center [264, 138] width 177 height 15
drag, startPoint x: 231, startPoint y: 138, endPoint x: 251, endPoint y: 138, distance: 20.4
click at [251, 138] on input "frontdesk@home2sanbernardino.com" at bounding box center [264, 138] width 177 height 15
type input "frontdesk@home2sanbernardino.com"
click at [262, 160] on fieldset "Force Rush Overrides (Optional) Fax Override: Email Override frontdesk@home2san…" at bounding box center [264, 118] width 194 height 88
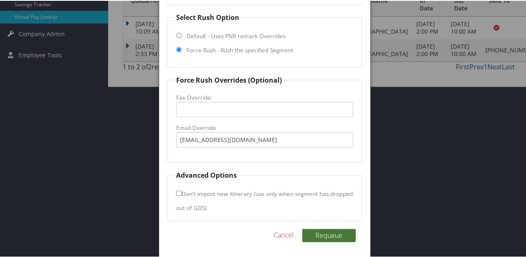
click at [326, 230] on button "Requeue" at bounding box center [329, 234] width 54 height 13
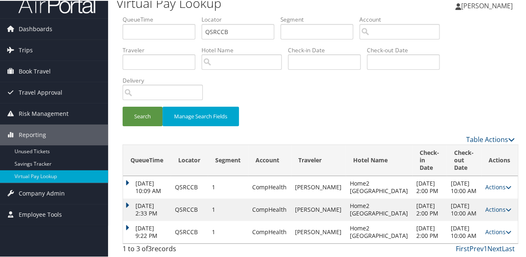
scroll to position [34, 0]
drag, startPoint x: 131, startPoint y: 219, endPoint x: 144, endPoint y: 193, distance: 29.0
click at [131, 220] on td "Oct 11, 2025 9:22 PM" at bounding box center [147, 231] width 48 height 22
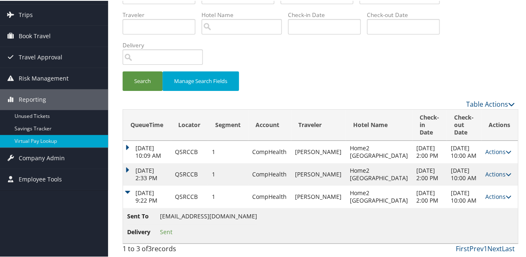
scroll to position [69, 0]
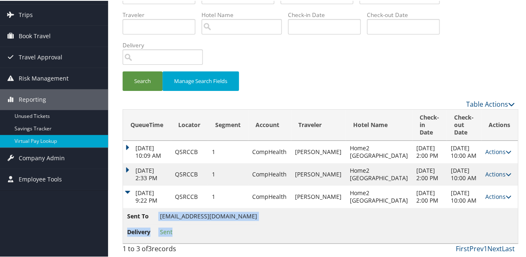
copy ul "frontdesk@home2sanbernardino.com Delivery Sent"
drag, startPoint x: 156, startPoint y: 213, endPoint x: 262, endPoint y: 218, distance: 106.1
click at [257, 218] on li "Sent To frontdesk@home2sanbernardino.com" at bounding box center [192, 217] width 130 height 12
copy li "frontdesk@home2sanbernardino.com"
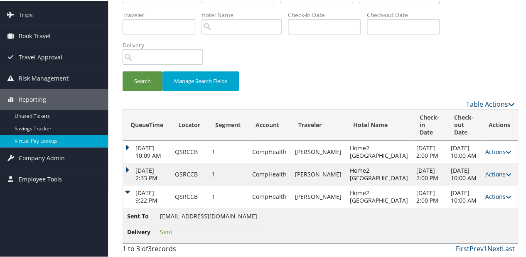
click at [486, 193] on link "Actions" at bounding box center [498, 196] width 26 height 8
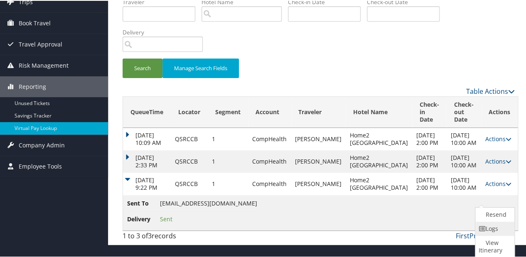
click at [482, 227] on icon at bounding box center [482, 228] width 7 height 6
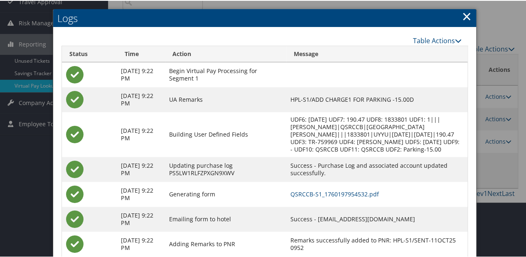
scroll to position [124, 0]
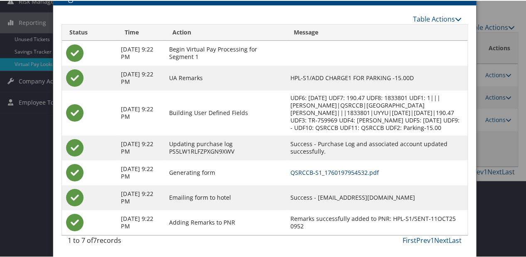
click at [334, 171] on link "QSRCCB-S1_1760197954532.pdf" at bounding box center [334, 172] width 89 height 8
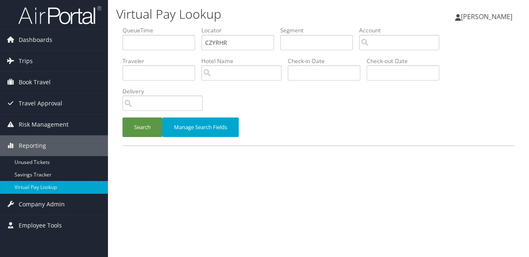
click at [135, 120] on button "Search" at bounding box center [143, 128] width 40 height 20
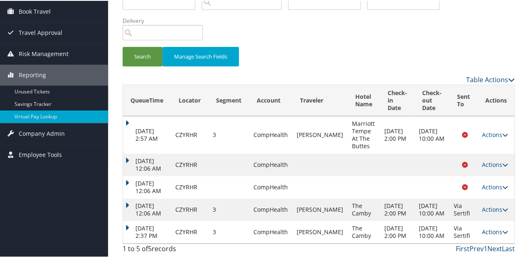
click at [487, 227] on link "Actions" at bounding box center [495, 231] width 26 height 8
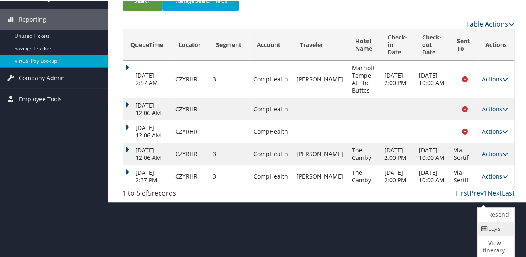
click at [480, 226] on link "Logs" at bounding box center [494, 228] width 35 height 14
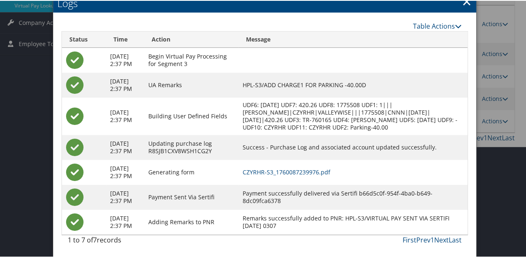
scroll to position [212, 0]
click at [288, 167] on link "CZYRHR-S3_1760087239976.pdf" at bounding box center [287, 171] width 88 height 8
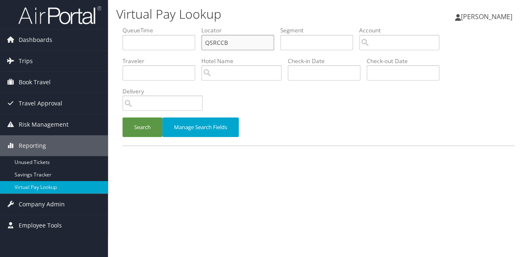
paste input "DPZHUS"
drag, startPoint x: 182, startPoint y: 44, endPoint x: 152, endPoint y: 45, distance: 29.5
click at [152, 26] on ul "QueueTime Locator DPZHUS Segment Account Traveler Hotel Name Check-in Date Chec…" at bounding box center [319, 26] width 392 height 0
type input "DPZHUS"
click at [133, 126] on button "Search" at bounding box center [143, 128] width 40 height 20
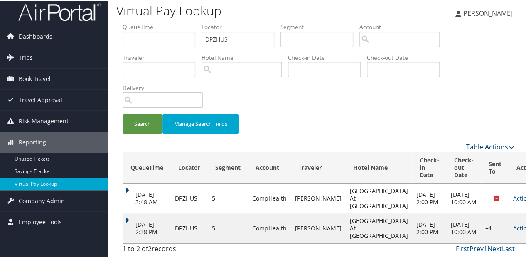
click at [510, 238] on td "Actions Resend Logs Delivery Information View Itinerary" at bounding box center [527, 228] width 37 height 30
click at [513, 224] on link "Actions" at bounding box center [526, 228] width 26 height 8
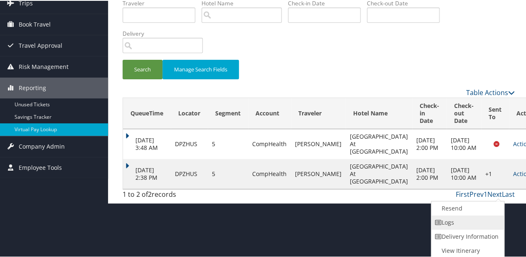
click at [461, 218] on link "Logs" at bounding box center [466, 222] width 71 height 14
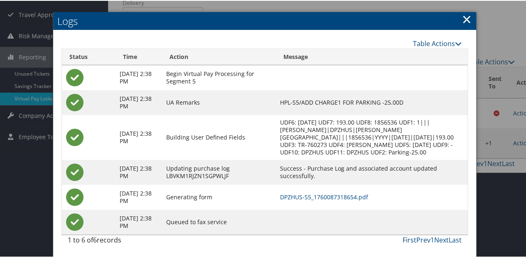
scroll to position [96, 0]
click at [346, 194] on link "DPZHUS-S5_1760087318654.pdf" at bounding box center [324, 196] width 88 height 8
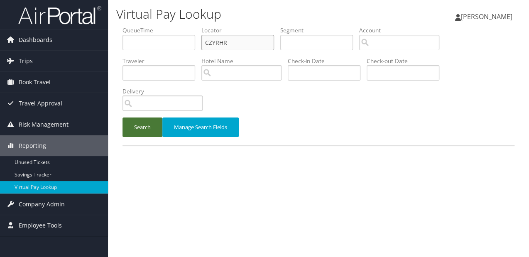
paste input "EJMCXE"
drag, startPoint x: 250, startPoint y: 42, endPoint x: 148, endPoint y: 121, distance: 129.1
click at [139, 26] on ul "QueueTime Locator CZYRHR Segment Account Traveler Hotel Name Check-in Date Chec…" at bounding box center [319, 26] width 392 height 0
type input "EJMCXE"
click at [140, 133] on button "Search" at bounding box center [143, 128] width 40 height 20
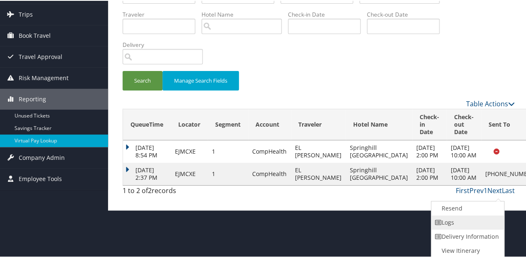
click at [445, 219] on link "Logs" at bounding box center [466, 222] width 71 height 14
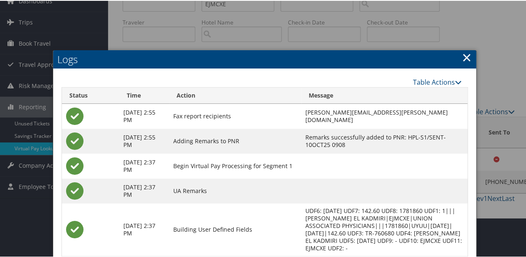
scroll to position [118, 0]
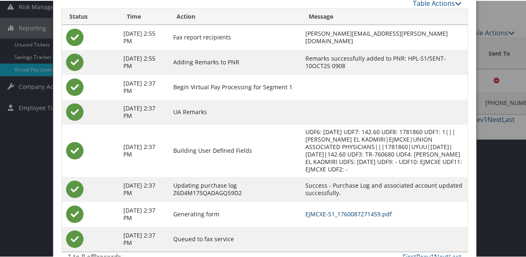
click at [359, 213] on link "EJMCXE-S1_1760087271459.pdf" at bounding box center [348, 213] width 86 height 8
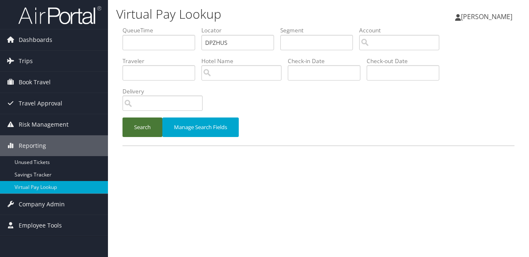
click at [142, 135] on button "Search" at bounding box center [143, 128] width 40 height 20
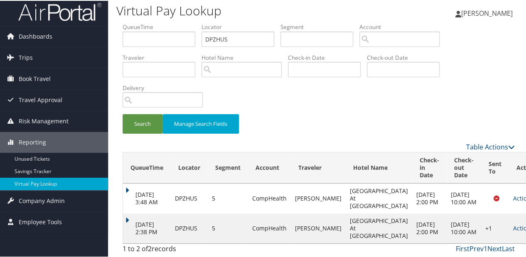
click at [509, 224] on td "Actions Resend Logs Delivery Information View Itinerary" at bounding box center [527, 228] width 37 height 30
click at [513, 224] on link "Actions" at bounding box center [526, 228] width 26 height 8
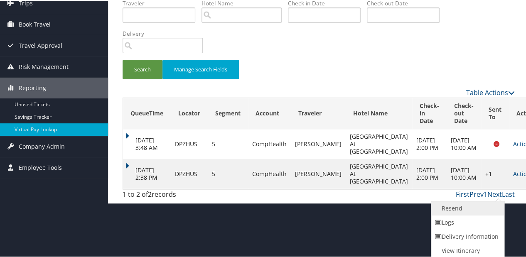
click at [460, 208] on link "Resend" at bounding box center [466, 208] width 71 height 14
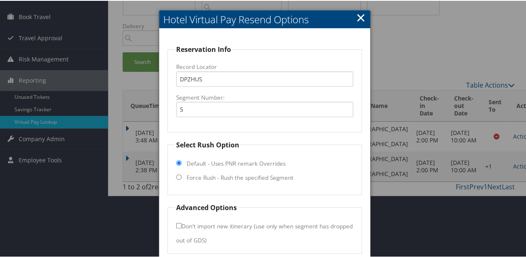
click at [238, 174] on label "Force Rush - Rush the specified Segment" at bounding box center [240, 177] width 107 height 8
click at [182, 174] on input "Force Rush - Rush the specified Segment" at bounding box center [178, 176] width 5 height 5
radio input "true"
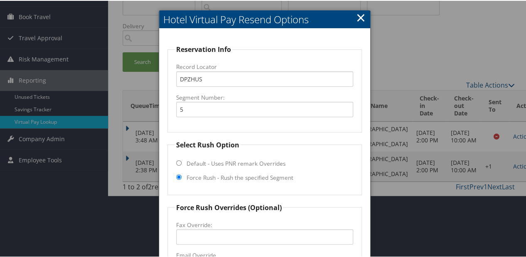
scroll to position [194, 0]
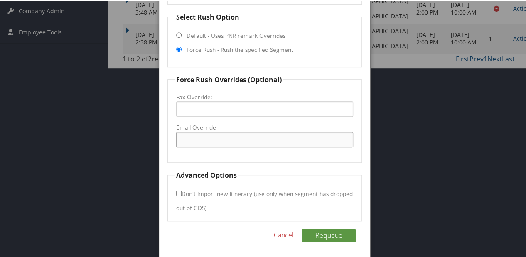
click at [209, 131] on input "Email Override" at bounding box center [264, 138] width 177 height 15
click at [281, 234] on link "Cancel" at bounding box center [284, 234] width 20 height 10
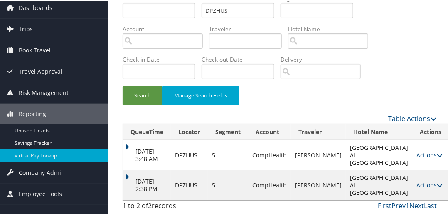
scroll to position [55, 0]
click at [437, 181] on icon at bounding box center [440, 184] width 6 height 6
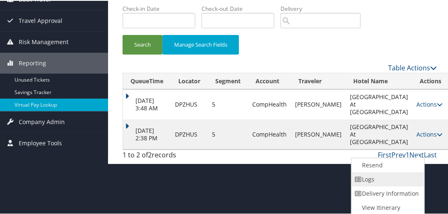
click at [377, 181] on link "Logs" at bounding box center [387, 178] width 71 height 14
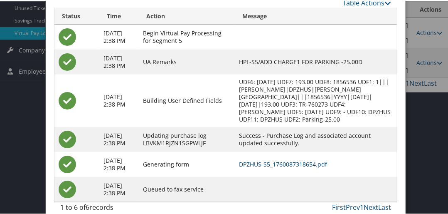
scroll to position [173, 0]
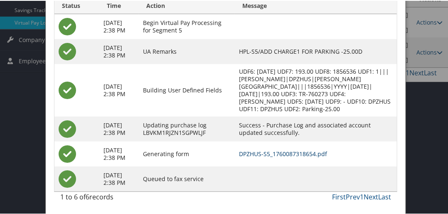
click at [297, 151] on link "DPZHUS-S5_1760087318654.pdf" at bounding box center [283, 153] width 88 height 8
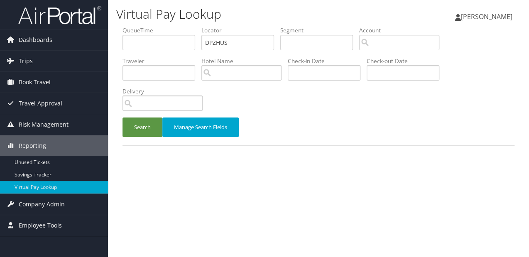
click at [181, 26] on ul "QueueTime Locator DPZHUS Segment Account Traveler Hotel Name Check-in Date Chec…" at bounding box center [319, 26] width 392 height 0
type input "LCPKXE"
click at [152, 121] on button "Search" at bounding box center [143, 128] width 40 height 20
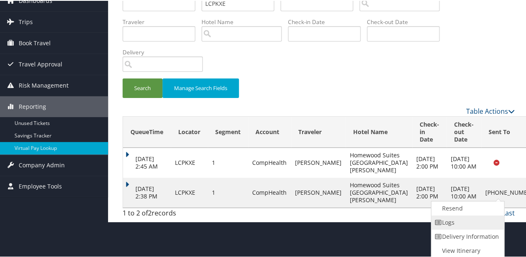
click at [467, 223] on link "Logs" at bounding box center [466, 222] width 71 height 14
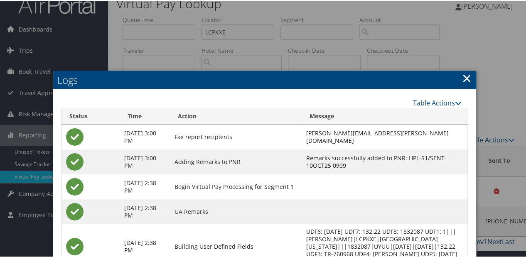
scroll to position [127, 0]
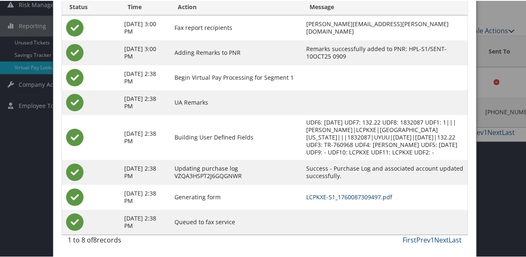
click at [337, 196] on link "LCPKXE-S1_1760087309497.pdf" at bounding box center [349, 196] width 86 height 8
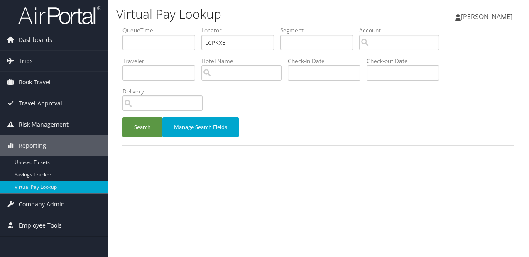
click at [137, 122] on button "Search" at bounding box center [143, 128] width 40 height 20
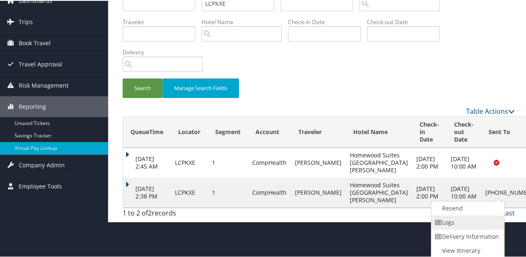
click at [462, 225] on link "Logs" at bounding box center [466, 222] width 71 height 14
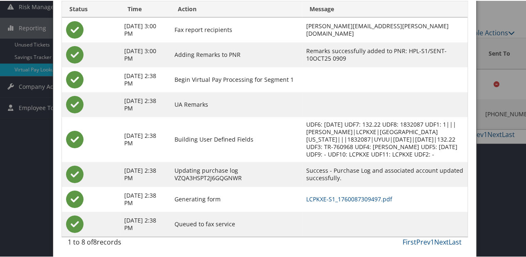
scroll to position [127, 0]
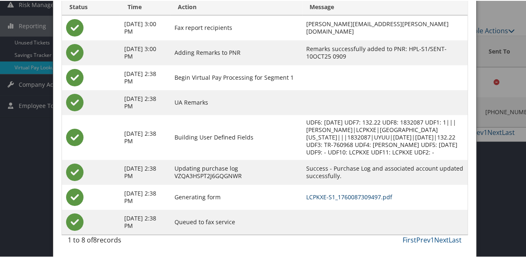
click at [353, 197] on link "LCPKXE-S1_1760087309497.pdf" at bounding box center [349, 196] width 86 height 8
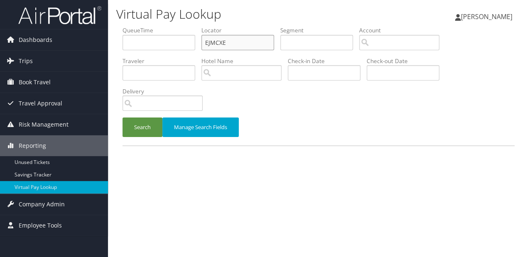
drag, startPoint x: 153, startPoint y: 52, endPoint x: 161, endPoint y: 69, distance: 19.2
click at [152, 26] on ul "QueueTime Locator EJMCXE Segment Account Traveler Hotel Name Check-in Date Chec…" at bounding box center [319, 26] width 392 height 0
paste input "OGVMK"
type input "OGVMKE"
click at [131, 142] on div "Search Manage Search Fields" at bounding box center [318, 132] width 405 height 28
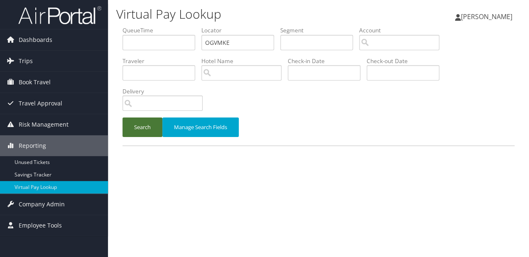
click at [138, 131] on button "Search" at bounding box center [143, 128] width 40 height 20
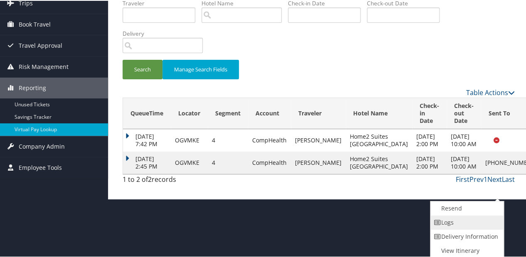
click at [455, 223] on link "Logs" at bounding box center [465, 222] width 71 height 14
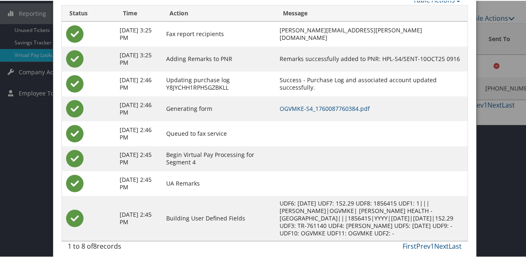
scroll to position [133, 0]
click at [329, 104] on link "OGVMKE-S4_1760087760384.pdf" at bounding box center [325, 107] width 90 height 8
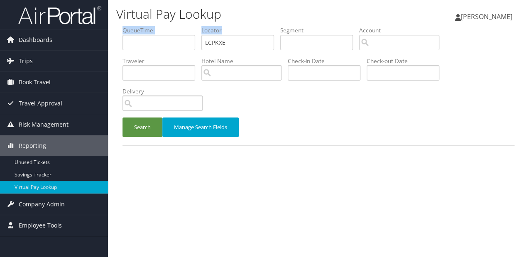
drag, startPoint x: 209, startPoint y: 40, endPoint x: 160, endPoint y: 46, distance: 50.2
click at [158, 26] on ul "QueueTime Locator LCPKXE Segment Account Traveler Hotel Name Check-in Date Chec…" at bounding box center [319, 26] width 392 height 0
drag, startPoint x: 220, startPoint y: 47, endPoint x: 199, endPoint y: 48, distance: 20.8
click at [199, 26] on ul "QueueTime Locator LCPKXE Segment Account Traveler Hotel Name Check-in Date Chec…" at bounding box center [319, 26] width 392 height 0
paste input "JWJRBA"
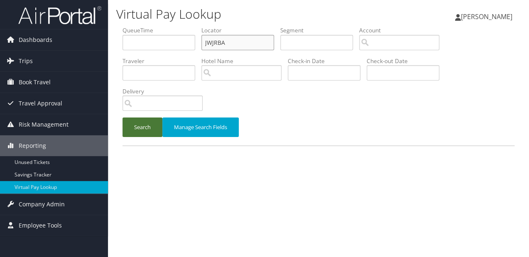
type input "JWJRBA"
click at [153, 125] on button "Search" at bounding box center [143, 128] width 40 height 20
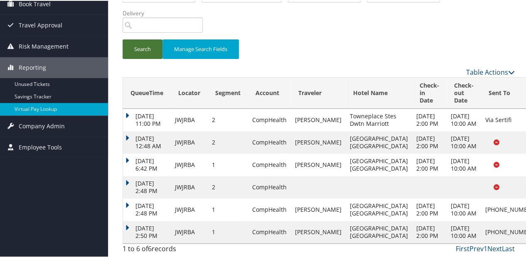
scroll to position [138, 0]
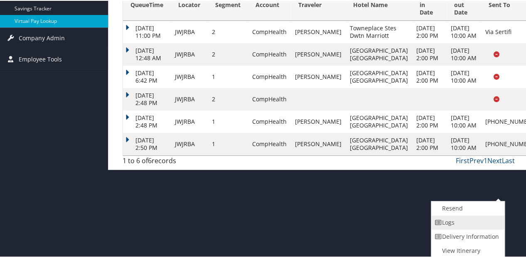
click at [475, 223] on link "Logs" at bounding box center [466, 222] width 71 height 14
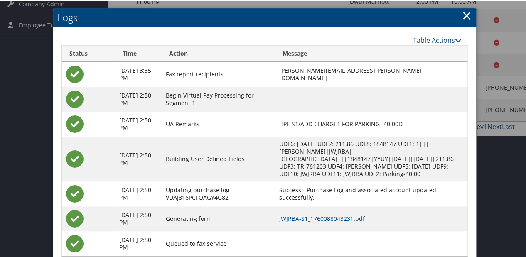
scroll to position [222, 0]
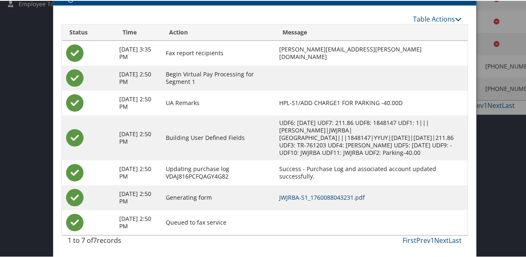
click at [334, 198] on link "JWJRBA-S1_1760088043231.pdf" at bounding box center [322, 197] width 86 height 8
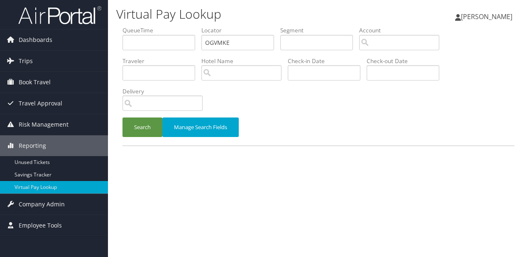
click at [139, 127] on button "Search" at bounding box center [143, 128] width 40 height 20
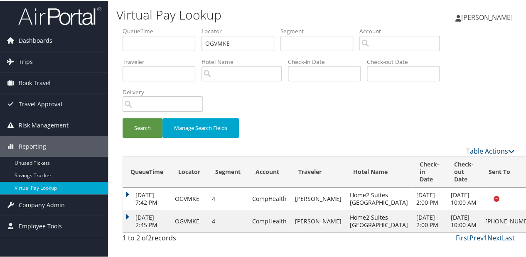
scroll to position [34, 0]
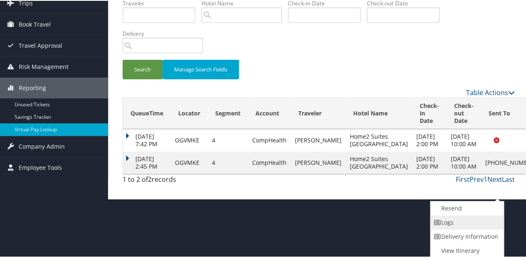
click at [474, 220] on link "Logs" at bounding box center [465, 222] width 71 height 14
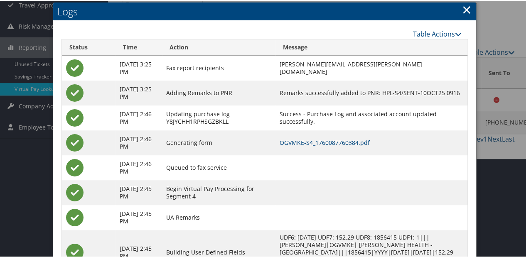
scroll to position [139, 0]
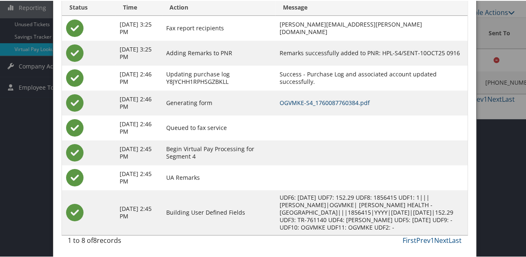
click at [339, 101] on link "OGVMKE-S4_1760087760384.pdf" at bounding box center [325, 102] width 90 height 8
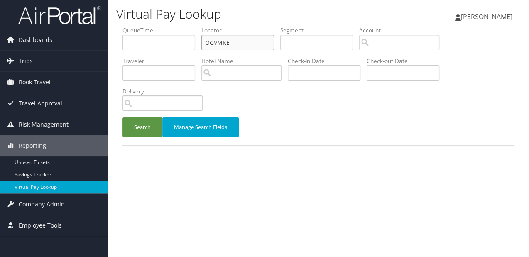
paste input "DBVTYH"
drag, startPoint x: 0, startPoint y: 0, endPoint x: 162, endPoint y: 58, distance: 172.6
click at [162, 26] on ul "QueueTime Locator OGVMKE Segment Account Traveler Hotel Name Check-in Date Chec…" at bounding box center [319, 26] width 392 height 0
click at [135, 128] on button "Search" at bounding box center [143, 128] width 40 height 20
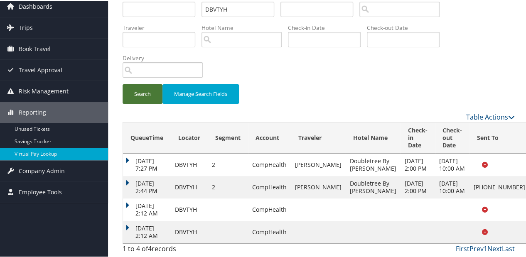
scroll to position [71, 0]
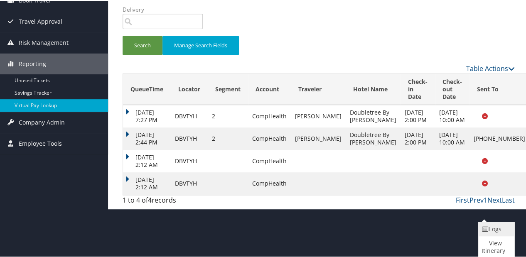
click at [483, 229] on icon at bounding box center [485, 229] width 7 height 6
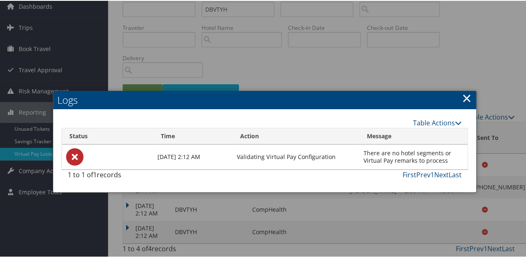
click at [462, 89] on link "×" at bounding box center [467, 97] width 10 height 17
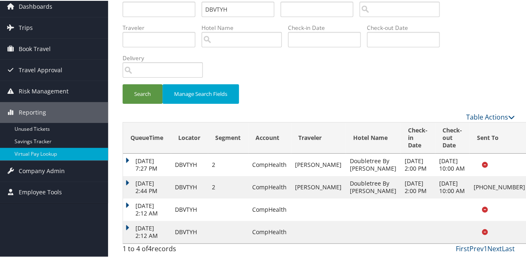
scroll to position [5, 0]
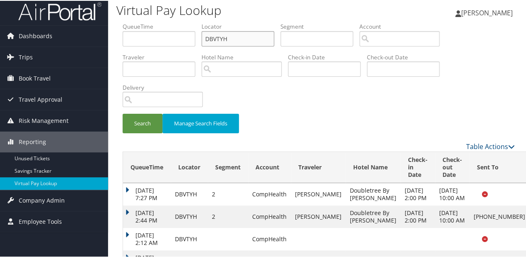
drag, startPoint x: 234, startPoint y: 33, endPoint x: 173, endPoint y: 46, distance: 62.5
click at [172, 22] on ul "QueueTime Locator DBVTYH Segment Account Traveler Hotel Name Check-in Date Chec…" at bounding box center [319, 22] width 392 height 0
paste input "GKLYAY"
type input "GKLYAY"
click at [152, 116] on button "Search" at bounding box center [143, 123] width 40 height 20
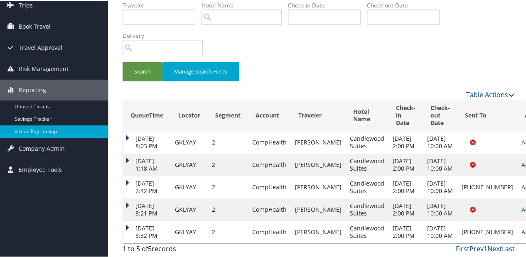
click at [521, 227] on link "Actions" at bounding box center [534, 231] width 26 height 8
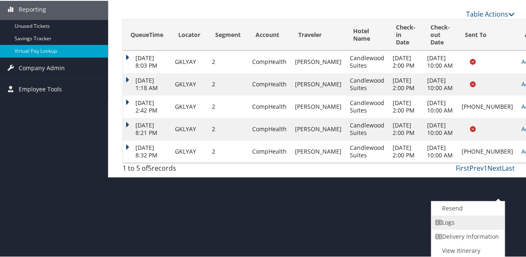
click at [455, 222] on link "Logs" at bounding box center [466, 222] width 71 height 14
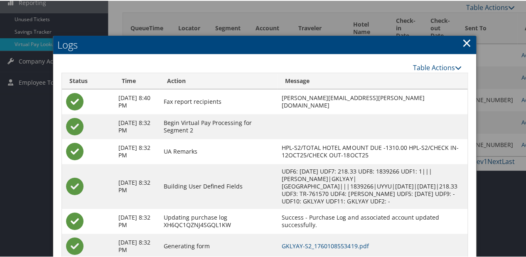
scroll to position [192, 0]
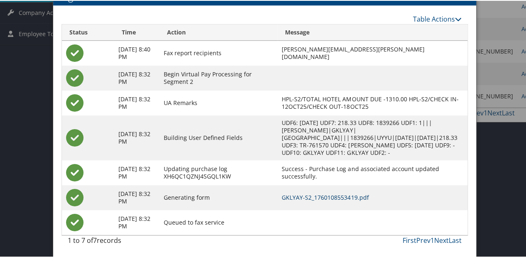
click at [344, 196] on link "GKLYAY-S2_1760108553419.pdf" at bounding box center [325, 197] width 87 height 8
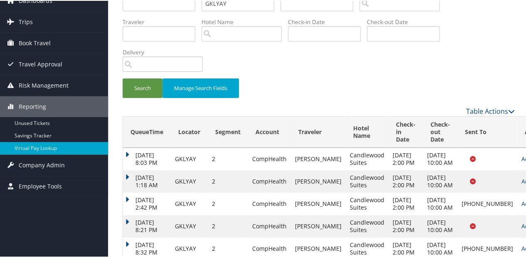
scroll to position [108, 0]
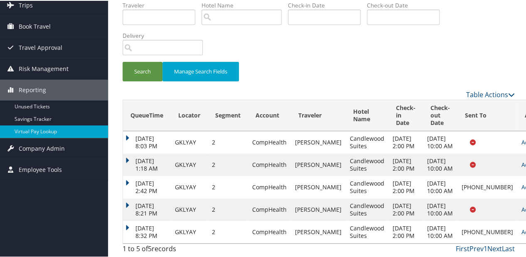
click at [126, 220] on td "[DATE] 8:32 PM" at bounding box center [147, 231] width 48 height 22
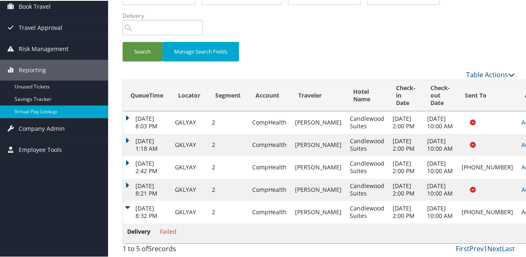
click at [521, 207] on link "Actions" at bounding box center [534, 211] width 26 height 8
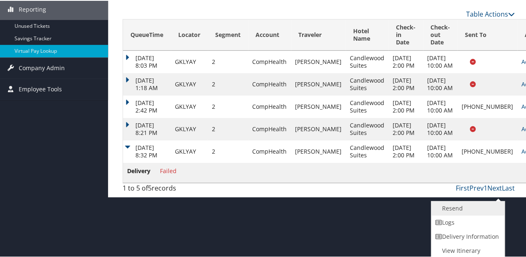
click at [464, 208] on link "Resend" at bounding box center [466, 208] width 71 height 14
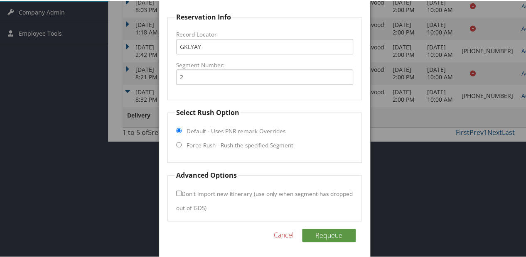
click at [237, 141] on label "Force Rush - Rush the specified Segment" at bounding box center [240, 144] width 107 height 8
click at [182, 141] on input "Force Rush - Rush the specified Segment" at bounding box center [178, 143] width 5 height 5
radio input "true"
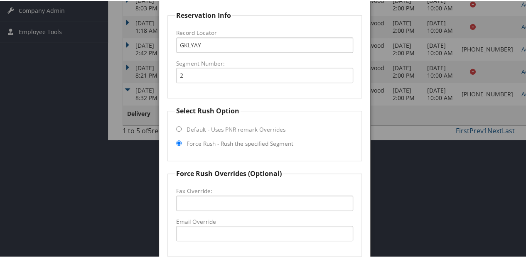
scroll to position [288, 0]
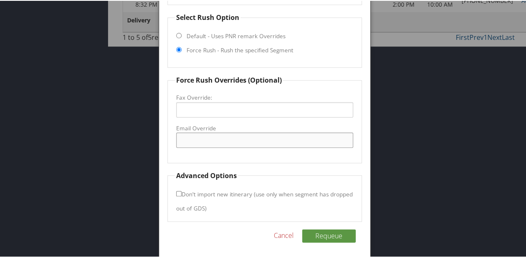
click at [230, 142] on input "Email Override" at bounding box center [264, 139] width 177 height 15
type input "c"
click at [215, 140] on input "CandlewoodterreHaute@dorahotelsco.com" at bounding box center [264, 139] width 177 height 15
click at [230, 158] on fieldset "Force Rush Overrides (Optional) Fax Override: Email Override CandlewoodTerreHau…" at bounding box center [264, 118] width 194 height 88
click at [276, 139] on input "CandlewoodTerreHaute@dorahotelsco.com" at bounding box center [264, 139] width 177 height 15
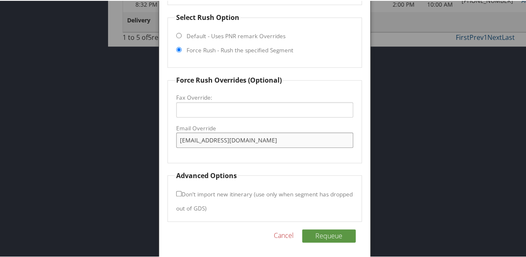
type input "CandlewoodTerreHaute@dorahotelco.com"
click at [254, 161] on form "Reservation Info Record Locator GKLYAY Segment Number: 2 Select Rush Option Def…" at bounding box center [264, 68] width 194 height 305
click at [326, 234] on button "Requeue" at bounding box center [329, 235] width 54 height 13
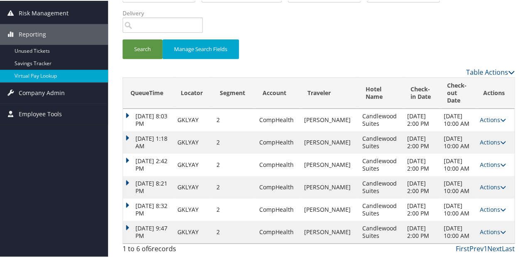
scroll to position [123, 0]
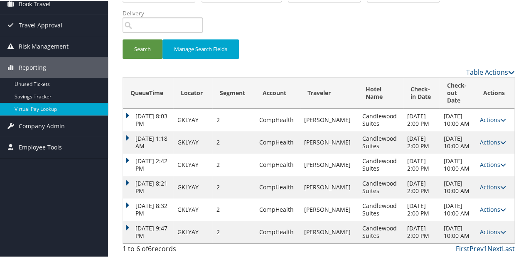
drag, startPoint x: 136, startPoint y: 221, endPoint x: 148, endPoint y: 209, distance: 17.0
click at [136, 221] on td "Oct 11, 2025 9:47 PM" at bounding box center [148, 231] width 50 height 22
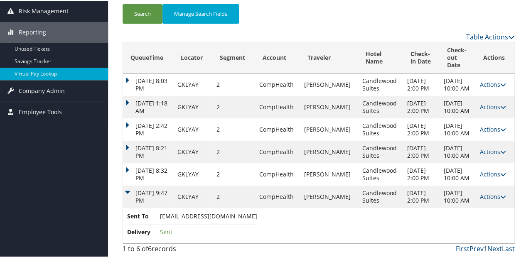
scroll to position [158, 0]
drag, startPoint x: 162, startPoint y: 218, endPoint x: 219, endPoint y: 216, distance: 56.1
click at [219, 216] on span "CandlewoodTerreHaute@dorahotelco.com" at bounding box center [208, 216] width 97 height 8
drag, startPoint x: 158, startPoint y: 216, endPoint x: 274, endPoint y: 218, distance: 116.4
click at [257, 218] on li "Sent To CandlewoodTerreHaute@dorahotelco.com" at bounding box center [192, 217] width 130 height 12
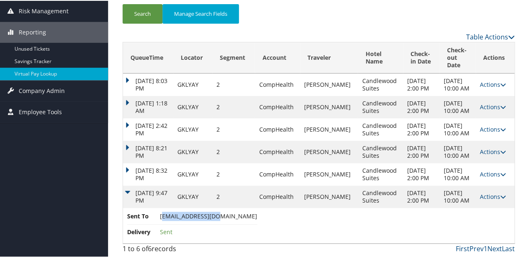
copy li "CandlewoodTerreHaute@dorahotelco.com"
click at [480, 192] on link "Actions" at bounding box center [493, 196] width 26 height 8
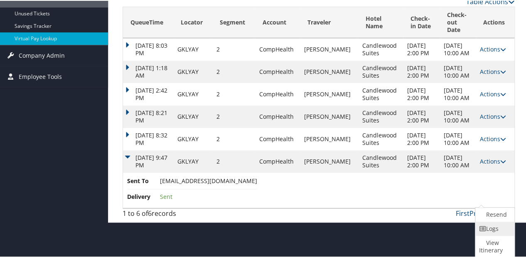
click at [485, 225] on icon at bounding box center [482, 228] width 7 height 6
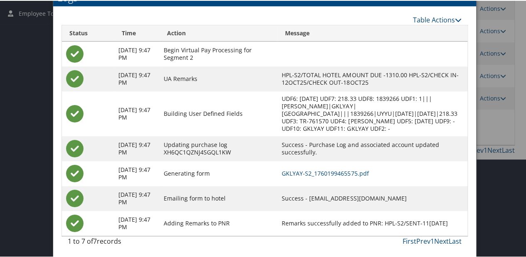
scroll to position [214, 0]
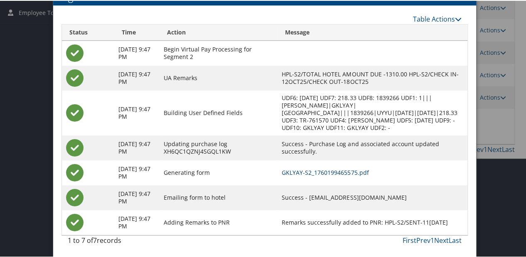
click at [309, 171] on link "GKLYAY-S2_1760199465575.pdf" at bounding box center [325, 172] width 87 height 8
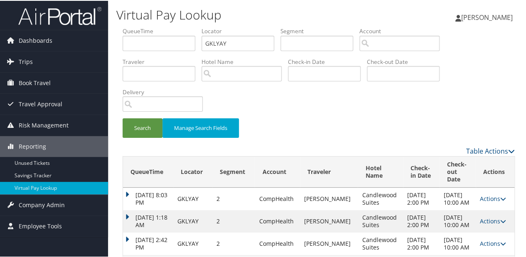
scroll to position [123, 0]
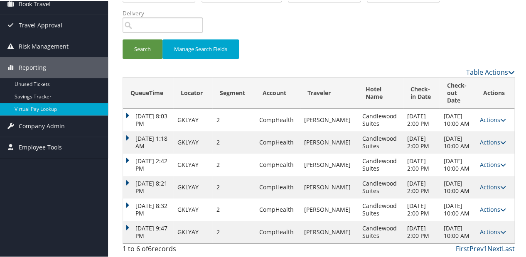
drag, startPoint x: 134, startPoint y: 222, endPoint x: 174, endPoint y: 192, distance: 49.6
click at [133, 221] on td "Oct 11, 2025 9:47 PM" at bounding box center [148, 231] width 50 height 22
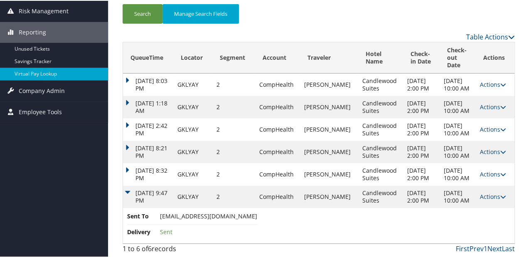
scroll to position [158, 0]
copy li "CandlewoodTerreHaute@dorahotelco.com"
drag, startPoint x: 157, startPoint y: 215, endPoint x: 275, endPoint y: 219, distance: 117.7
click at [257, 219] on li "Sent To CandlewoodTerreHaute@dorahotelco.com" at bounding box center [192, 217] width 130 height 12
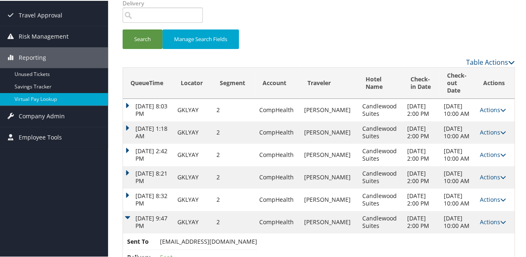
scroll to position [0, 0]
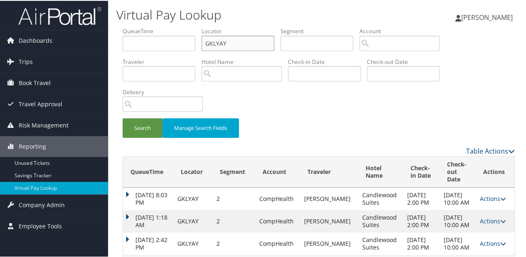
paste input "JSTFW"
drag, startPoint x: 216, startPoint y: 45, endPoint x: 170, endPoint y: 50, distance: 46.0
click at [169, 26] on ul "QueueTime Locator GJSTFW Segment Account Traveler Hotel Name Check-in Date Chec…" at bounding box center [319, 26] width 392 height 0
type input "GJSTFW"
click at [158, 126] on button "Search" at bounding box center [143, 128] width 40 height 20
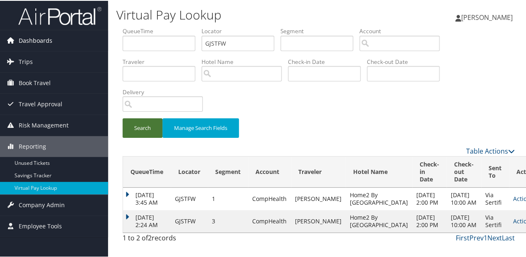
scroll to position [19, 0]
click at [513, 224] on link "Actions" at bounding box center [526, 220] width 26 height 8
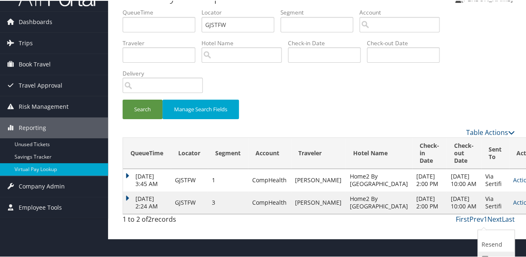
scroll to position [48, 0]
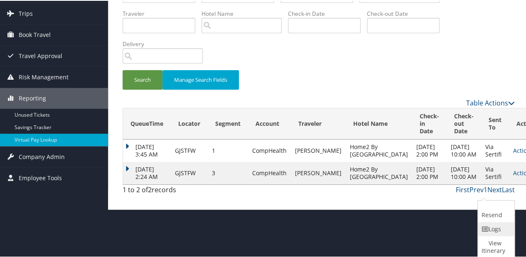
click at [490, 231] on link "Logs" at bounding box center [495, 228] width 34 height 14
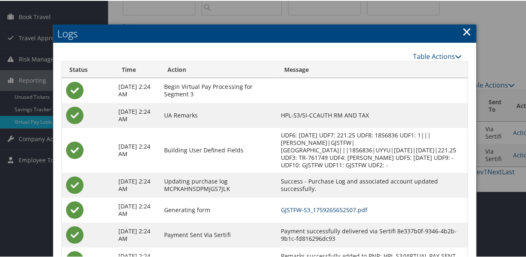
scroll to position [111, 0]
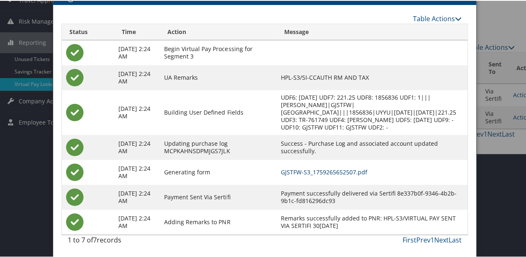
click at [319, 171] on link "GJSTFW-S3_1759265652507.pdf" at bounding box center [323, 171] width 86 height 8
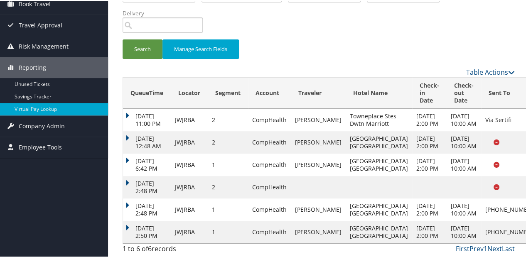
click at [136, 243] on td "Oct 10, 2025 2:50 PM" at bounding box center [147, 231] width 48 height 22
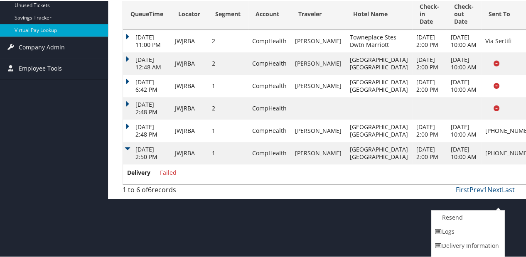
scroll to position [167, 0]
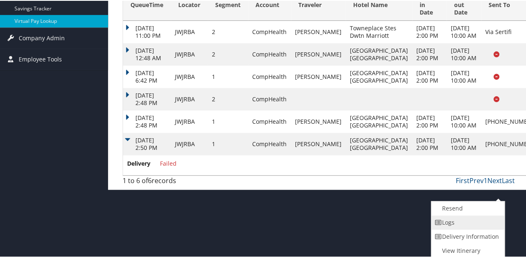
click at [442, 215] on link "Logs" at bounding box center [466, 222] width 71 height 14
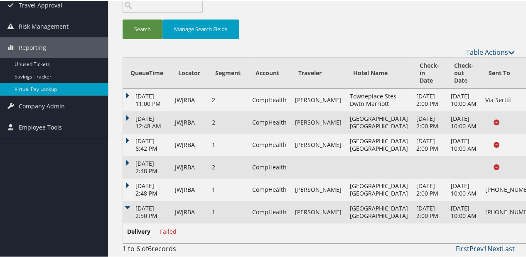
scroll to position [158, 0]
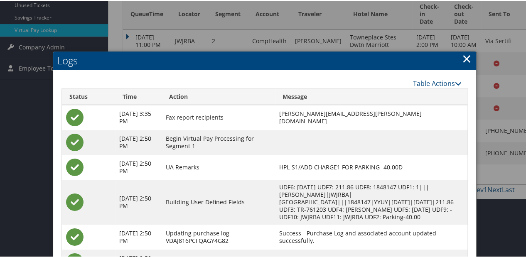
click at [466, 60] on link "×" at bounding box center [467, 57] width 10 height 17
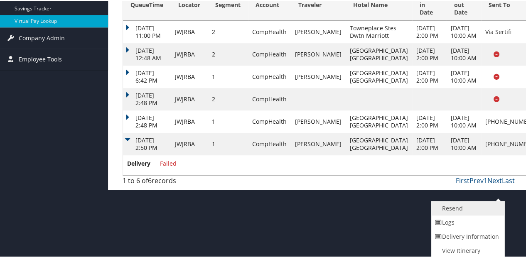
click at [444, 202] on link "Resend" at bounding box center [466, 208] width 71 height 14
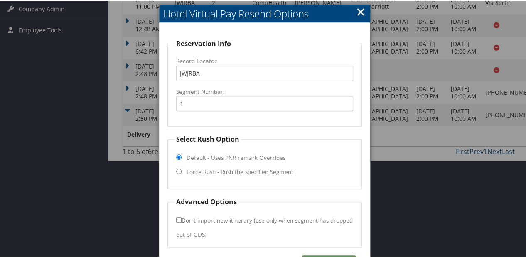
click at [207, 170] on label "Force Rush - Rush the specified Segment" at bounding box center [240, 171] width 107 height 8
click at [182, 170] on input "Force Rush - Rush the specified Segment" at bounding box center [178, 170] width 5 height 5
radio input "true"
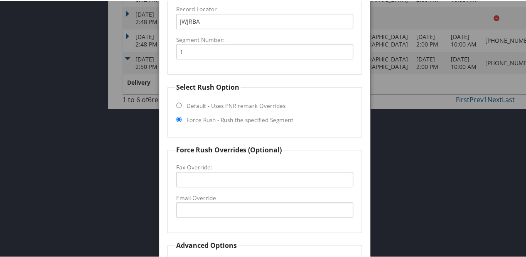
scroll to position [318, 0]
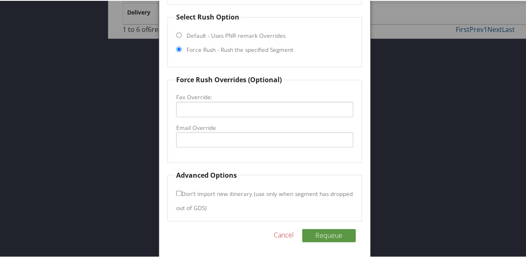
click at [209, 130] on label "Email Override" at bounding box center [264, 127] width 177 height 8
click at [209, 131] on input "Email Override" at bounding box center [264, 138] width 177 height 15
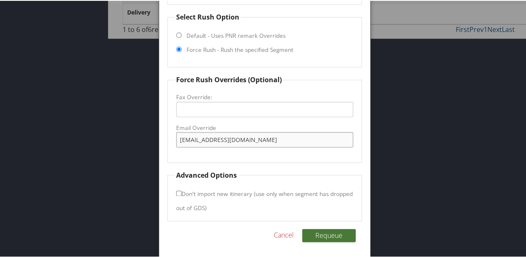
type input "albfdam@gmail.com"
click at [329, 234] on button "Requeue" at bounding box center [329, 234] width 54 height 13
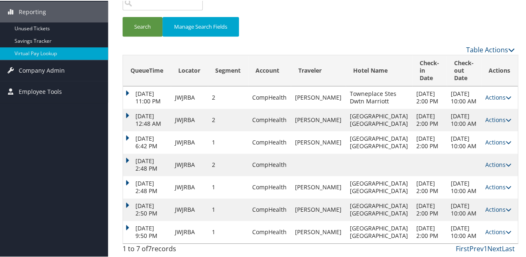
scroll to position [146, 0]
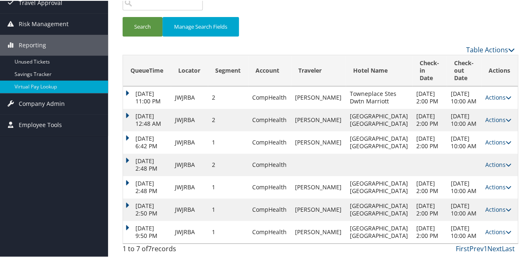
drag, startPoint x: 120, startPoint y: 219, endPoint x: 125, endPoint y: 218, distance: 5.1
click at [120, 219] on div "QueueTime Locator JWJRBA Segment Account Traveler Hotel Name Check-in Date Chec…" at bounding box center [318, 91] width 405 height 332
click at [125, 220] on td "Oct 11, 2025 9:50 PM" at bounding box center [147, 231] width 48 height 22
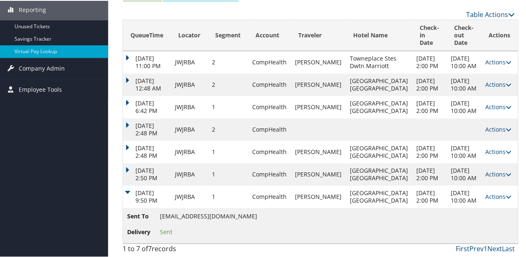
scroll to position [181, 0]
drag, startPoint x: 153, startPoint y: 218, endPoint x: 213, endPoint y: 219, distance: 60.3
click at [213, 219] on li "Sent To albfdam@gmail.com" at bounding box center [192, 217] width 130 height 12
copy li "albfdam@gmail.com"
click at [497, 196] on td "Actions Resend Logs View Itinerary" at bounding box center [499, 196] width 37 height 22
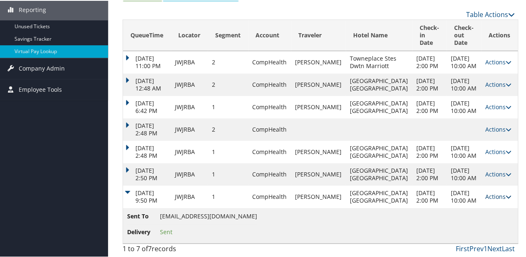
click at [487, 192] on link "Actions" at bounding box center [498, 196] width 26 height 8
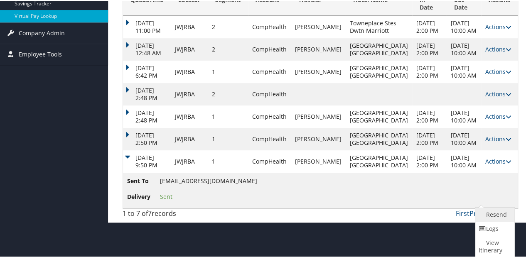
click at [484, 216] on link "Resend" at bounding box center [493, 214] width 37 height 14
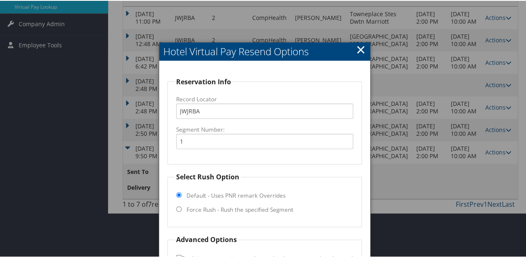
click at [361, 50] on link "×" at bounding box center [361, 48] width 10 height 17
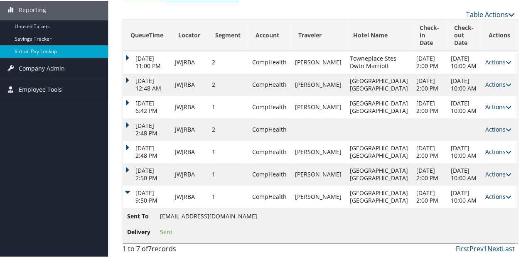
click at [487, 192] on link "Actions" at bounding box center [498, 196] width 26 height 8
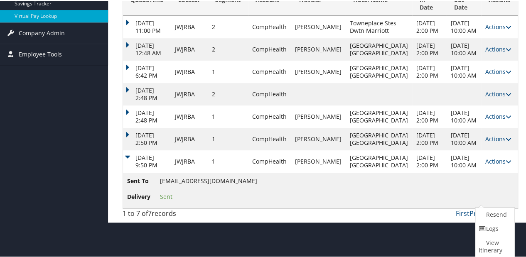
click at [488, 226] on link "Logs" at bounding box center [493, 228] width 37 height 14
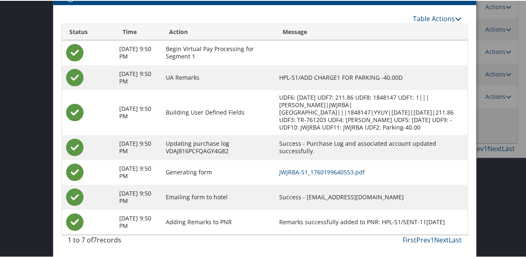
scroll to position [244, 0]
click at [328, 170] on link "JWJRBA-S1_1760199640553.pdf" at bounding box center [322, 171] width 86 height 8
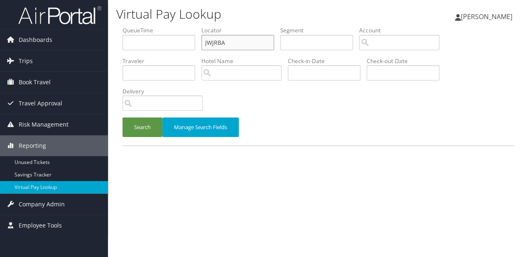
drag, startPoint x: 233, startPoint y: 43, endPoint x: 168, endPoint y: 49, distance: 65.1
click at [167, 26] on ul "QueueTime Locator JWJRBA Segment Account Traveler Hotel Name Check-in Date Chec…" at bounding box center [319, 26] width 392 height 0
paste input "NTZBMY"
type input "NTZBMY"
click at [157, 119] on button "Search" at bounding box center [143, 128] width 40 height 20
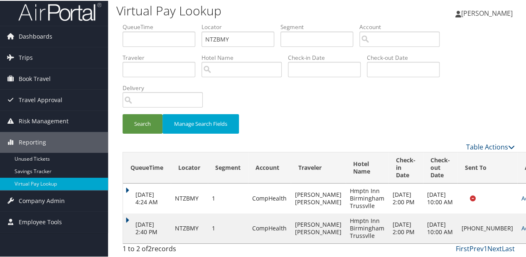
click at [517, 228] on td "Actions Resend Logs Delivery Information View Itinerary" at bounding box center [535, 228] width 37 height 30
click at [521, 224] on link "Actions" at bounding box center [534, 228] width 26 height 8
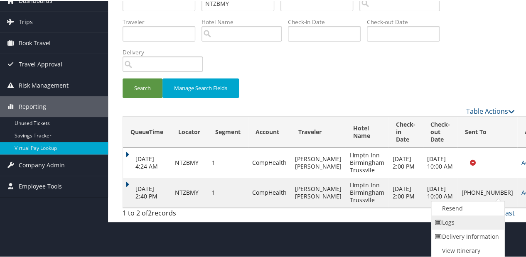
click at [449, 226] on link "Logs" at bounding box center [466, 222] width 71 height 14
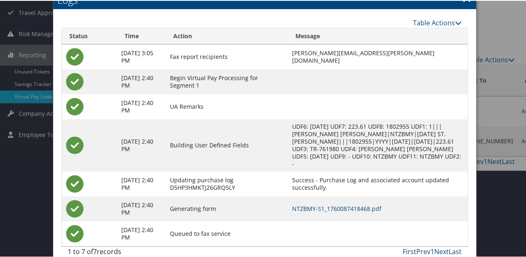
scroll to position [95, 0]
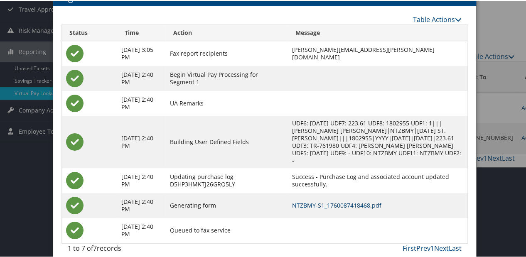
click at [332, 201] on link "NTZBMY-S1_1760087418468.pdf" at bounding box center [336, 205] width 89 height 8
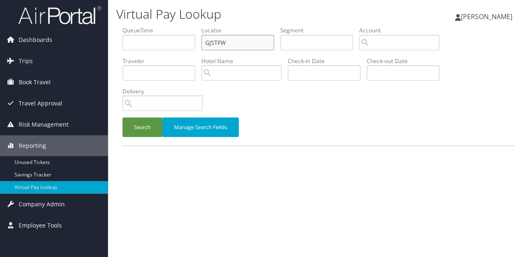
drag, startPoint x: 223, startPoint y: 42, endPoint x: 182, endPoint y: 52, distance: 42.7
click at [184, 26] on ul "QueueTime Locator GJSTFW Segment Account Traveler Hotel Name Check-in Date Chec…" at bounding box center [319, 26] width 392 height 0
paste input "MUZHFN"
type input "MUZHFN"
click at [151, 130] on button "Search" at bounding box center [143, 128] width 40 height 20
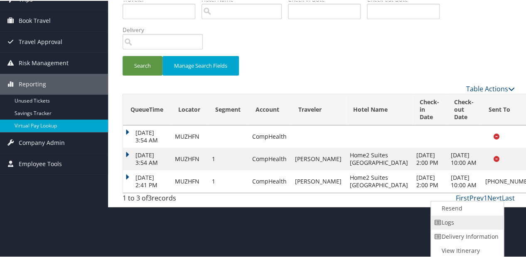
click at [472, 226] on link "Logs" at bounding box center [466, 222] width 71 height 14
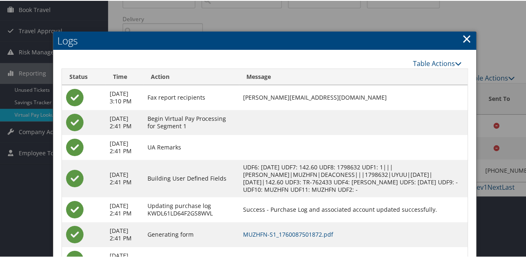
scroll to position [140, 0]
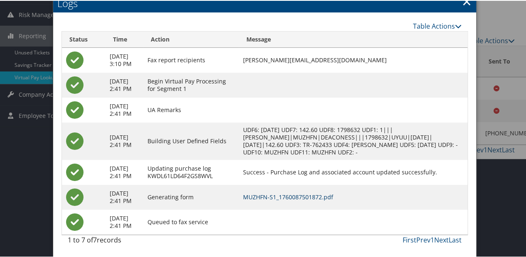
click at [324, 192] on link "MUZHFN-S1_1760087501872.pdf" at bounding box center [288, 196] width 90 height 8
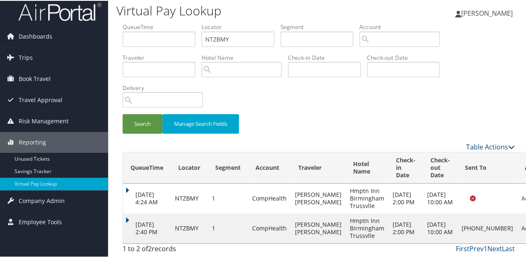
click at [521, 224] on link "Actions" at bounding box center [534, 228] width 26 height 8
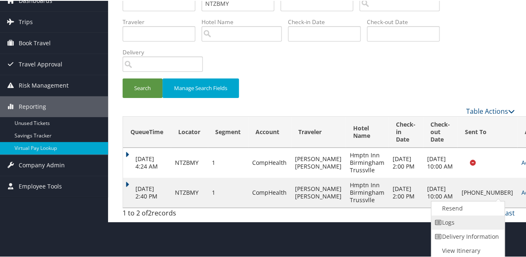
click at [470, 221] on link "Logs" at bounding box center [466, 222] width 71 height 14
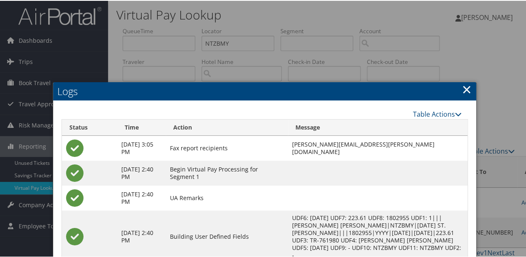
click at [462, 84] on link "×" at bounding box center [467, 88] width 10 height 17
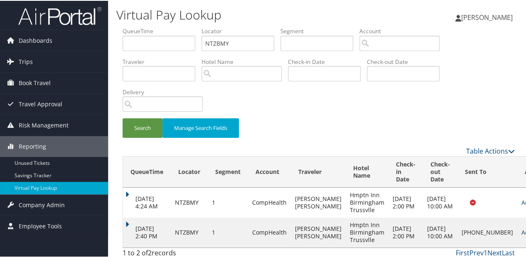
click at [133, 226] on td "[DATE] 2:40 PM" at bounding box center [147, 232] width 48 height 30
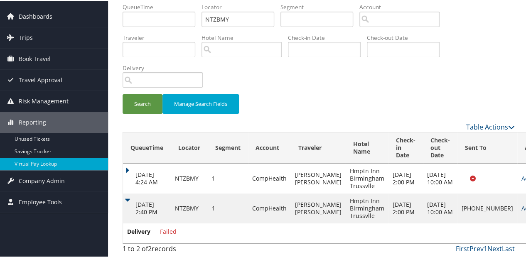
click at [521, 204] on link "Actions" at bounding box center [534, 208] width 26 height 8
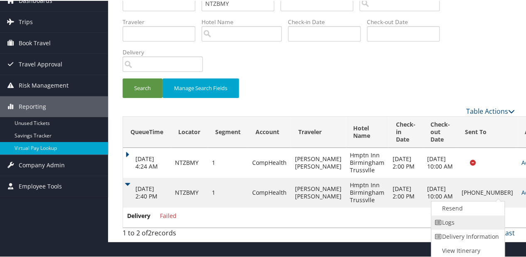
click at [462, 224] on link "Logs" at bounding box center [466, 222] width 71 height 14
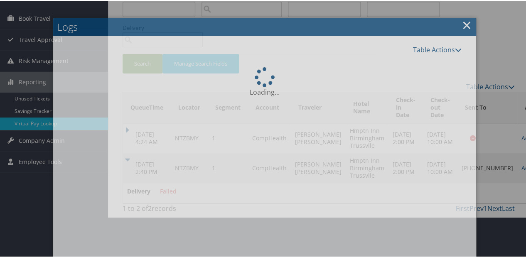
scroll to position [95, 0]
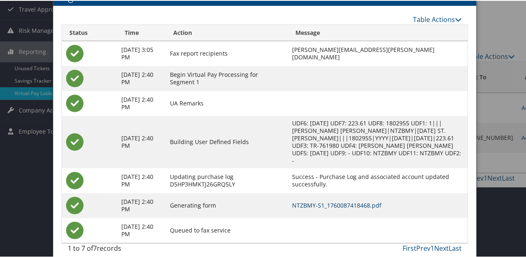
click at [312, 201] on link "NTZBMY-S1_1760087418468.pdf" at bounding box center [336, 205] width 89 height 8
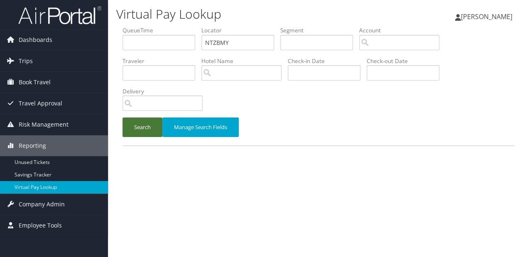
click at [138, 120] on button "Search" at bounding box center [143, 128] width 40 height 20
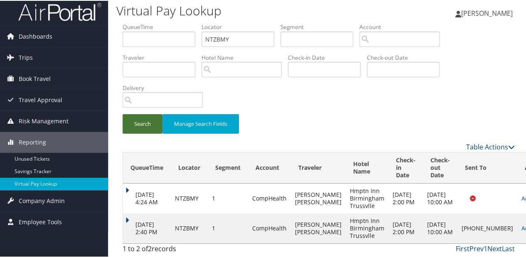
scroll to position [11, 0]
drag, startPoint x: 462, startPoint y: 236, endPoint x: 446, endPoint y: 209, distance: 31.9
click at [458, 213] on td "[PHONE_NUMBER]" at bounding box center [488, 228] width 60 height 30
copy td "[PHONE_NUMBER]"
drag, startPoint x: 446, startPoint y: 209, endPoint x: 492, endPoint y: 223, distance: 47.8
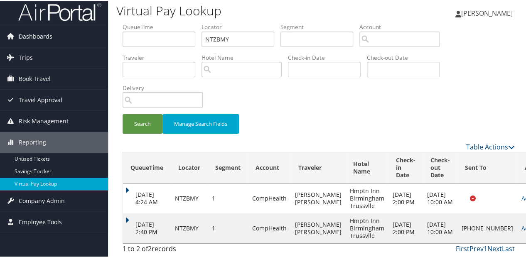
click at [521, 224] on link "Actions" at bounding box center [534, 228] width 26 height 8
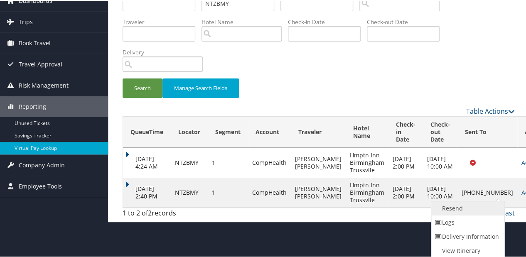
click at [476, 209] on link "Resend" at bounding box center [466, 208] width 71 height 14
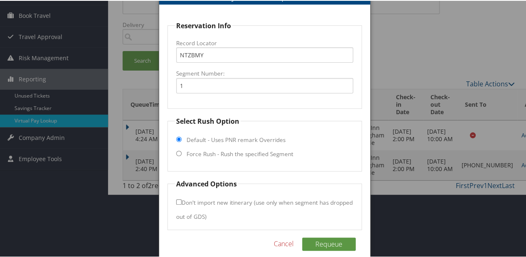
click at [224, 146] on fieldset "Select Rush Option Default - Uses PNR remark Overrides Force Rush - Rush the sp…" at bounding box center [264, 143] width 194 height 55
click at [224, 150] on label "Force Rush - Rush the specified Segment" at bounding box center [240, 153] width 107 height 8
click at [182, 150] on input "Force Rush - Rush the specified Segment" at bounding box center [178, 152] width 5 height 5
radio input "true"
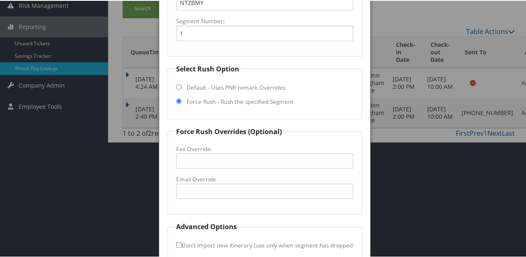
scroll to position [171, 0]
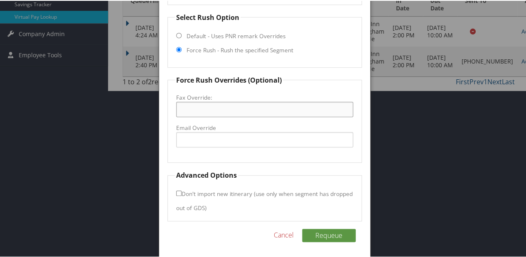
click at [212, 109] on input "Fax Override:" at bounding box center [264, 108] width 177 height 15
paste input "[PHONE_NUMBER]"
type input "[PHONE_NUMBER]"
click at [335, 234] on button "Requeue" at bounding box center [329, 234] width 54 height 13
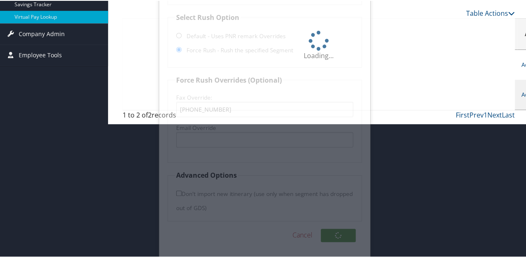
scroll to position [81, 0]
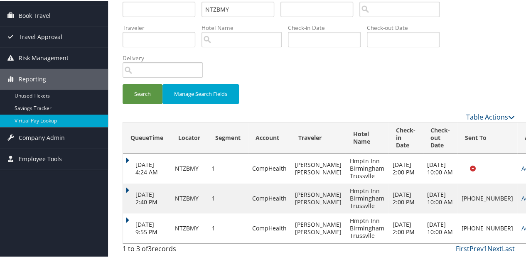
drag, startPoint x: 121, startPoint y: 220, endPoint x: 123, endPoint y: 216, distance: 4.8
click at [121, 220] on div "QueueTime Locator NTZBMY Segment Account Traveler Hotel Name Check-in Date Chec…" at bounding box center [318, 124] width 405 height 265
click at [125, 213] on td "[DATE] 9:55 PM" at bounding box center [147, 228] width 48 height 30
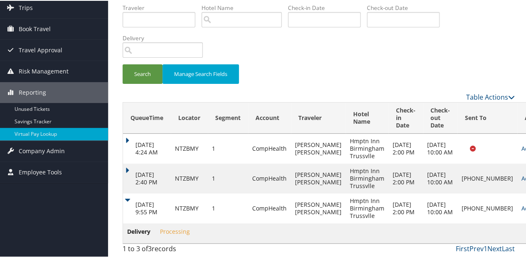
scroll to position [68, 0]
drag, startPoint x: 465, startPoint y: 218, endPoint x: 449, endPoint y: 195, distance: 28.6
click at [458, 195] on td "[PHONE_NUMBER]" at bounding box center [488, 208] width 60 height 30
copy td "[PHONE_NUMBER]"
click at [521, 204] on link "Actions" at bounding box center [534, 208] width 26 height 8
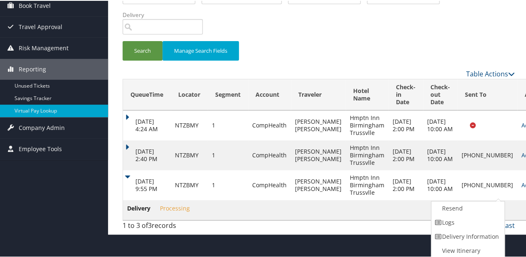
drag, startPoint x: 472, startPoint y: 228, endPoint x: 423, endPoint y: 209, distance: 51.7
click at [471, 229] on link "Delivery Information" at bounding box center [466, 236] width 71 height 14
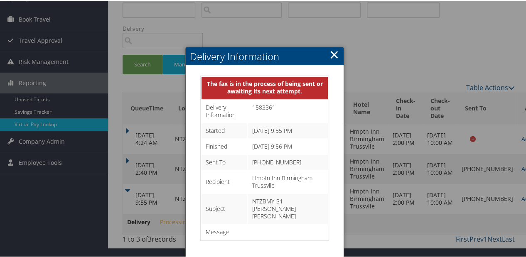
click at [334, 47] on link "×" at bounding box center [335, 53] width 10 height 17
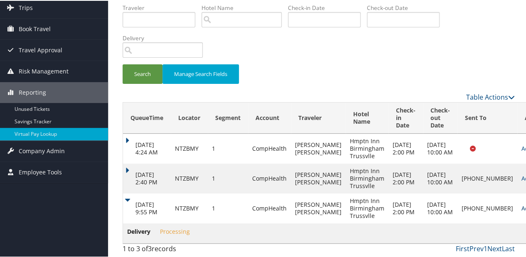
click at [521, 204] on link "Actions" at bounding box center [534, 208] width 26 height 8
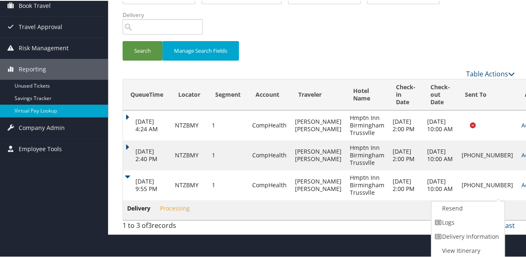
drag, startPoint x: 461, startPoint y: 220, endPoint x: 412, endPoint y: 196, distance: 54.1
click at [461, 215] on link "Logs" at bounding box center [466, 222] width 71 height 14
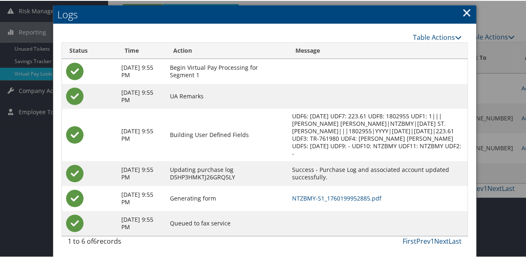
scroll to position [115, 0]
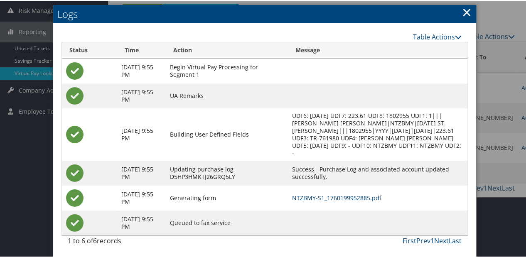
click at [327, 196] on link "NTZBMY-S1_1760199952885.pdf" at bounding box center [336, 197] width 89 height 8
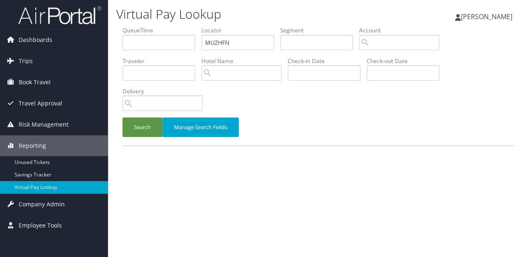
click at [153, 26] on ul "QueueTime Locator MUZHFN Segment Account Traveler Hotel Name Check-in Date Chec…" at bounding box center [319, 26] width 392 height 0
type input "IQAXLC"
click at [133, 123] on button "Search" at bounding box center [143, 128] width 40 height 20
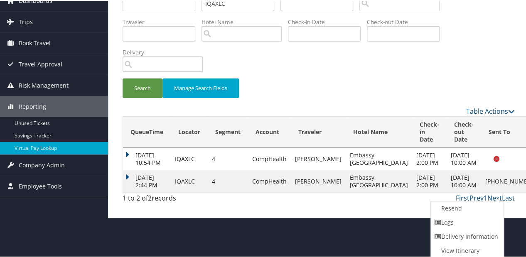
click at [133, 184] on td "[DATE] 2:44 PM" at bounding box center [147, 181] width 48 height 22
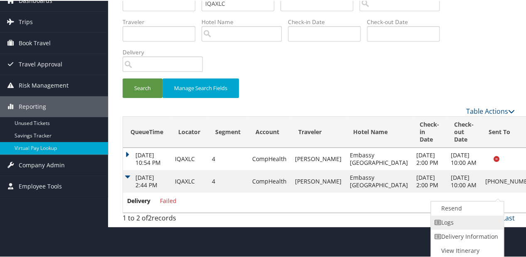
click at [453, 216] on link "Logs" at bounding box center [466, 222] width 71 height 14
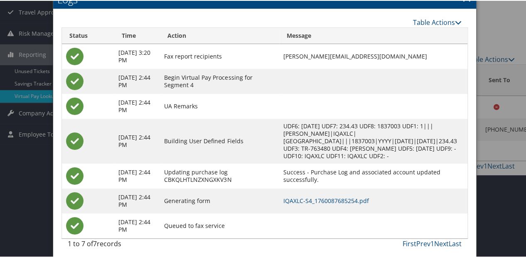
scroll to position [95, 0]
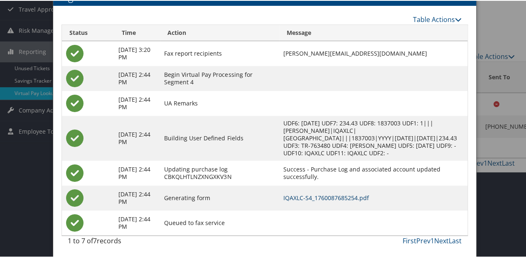
click at [311, 198] on link "IQAXLC-S4_1760087685254.pdf" at bounding box center [326, 197] width 86 height 8
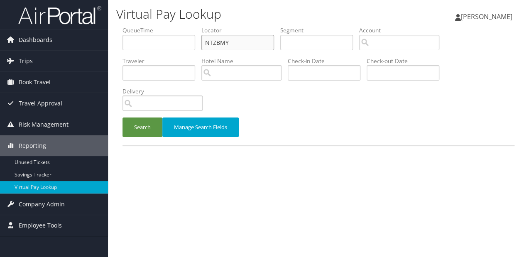
drag, startPoint x: 0, startPoint y: 0, endPoint x: 157, endPoint y: 54, distance: 166.6
click at [157, 26] on ul "QueueTime Locator NTZBMY Segment Account Traveler Hotel Name Check-in Date Chec…" at bounding box center [319, 26] width 392 height 0
paste input "QYUXJQ"
type input "QYUXJQ"
click at [144, 117] on li "Delivery" at bounding box center [166, 102] width 86 height 30
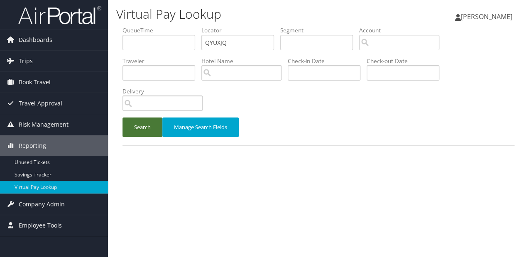
click at [133, 126] on button "Search" at bounding box center [143, 128] width 40 height 20
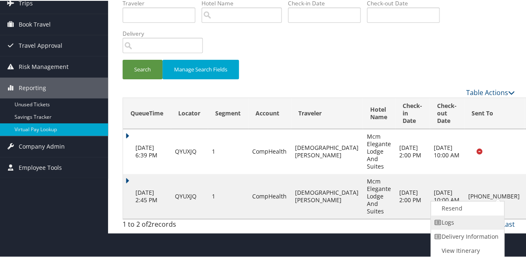
click at [454, 221] on link "Logs" at bounding box center [466, 222] width 71 height 14
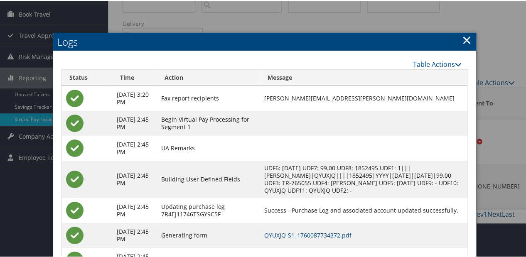
scroll to position [106, 0]
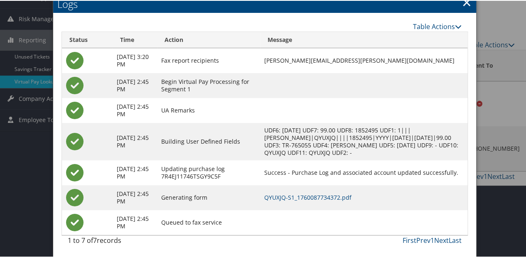
click at [325, 201] on td "QYUXJQ-S1_1760087734372.pdf" at bounding box center [363, 196] width 207 height 25
click at [325, 196] on link "QYUXJQ-S1_1760087734372.pdf" at bounding box center [307, 197] width 87 height 8
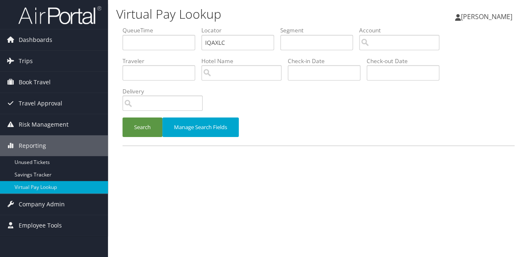
click at [131, 117] on li "Delivery" at bounding box center [166, 102] width 86 height 30
click at [133, 121] on button "Search" at bounding box center [143, 128] width 40 height 20
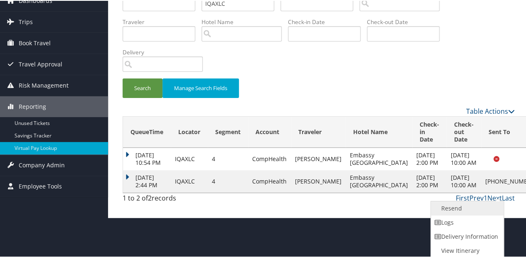
click at [460, 214] on link "Resend" at bounding box center [466, 208] width 71 height 14
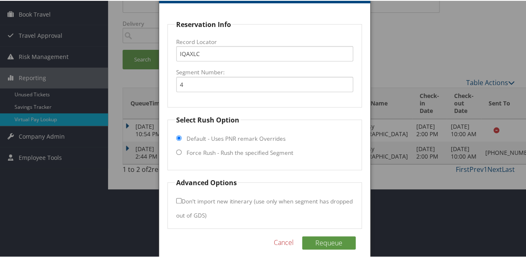
click at [269, 154] on label "Force Rush - Rush the specified Segment" at bounding box center [240, 152] width 107 height 8
click at [182, 154] on input "Force Rush - Rush the specified Segment" at bounding box center [178, 151] width 5 height 5
radio input "true"
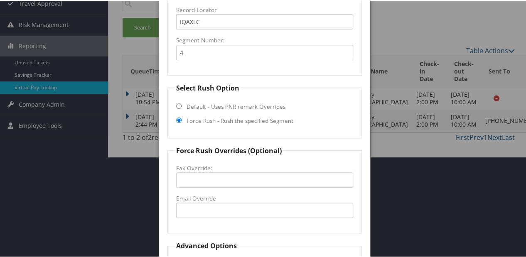
scroll to position [135, 0]
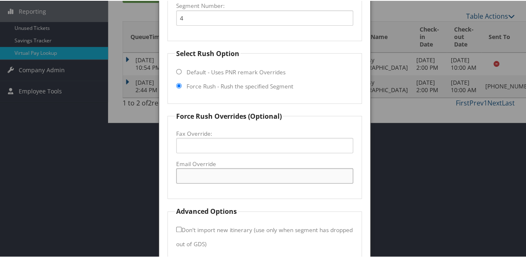
click at [223, 170] on input "Email Override" at bounding box center [264, 174] width 177 height 15
type input "[EMAIL_ADDRESS][PERSON_NAME][DOMAIN_NAME]"
drag, startPoint x: 253, startPoint y: 170, endPoint x: 148, endPoint y: 176, distance: 106.2
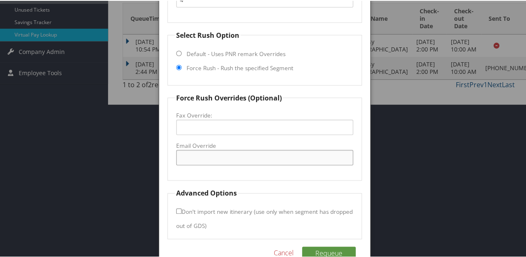
scroll to position [171, 0]
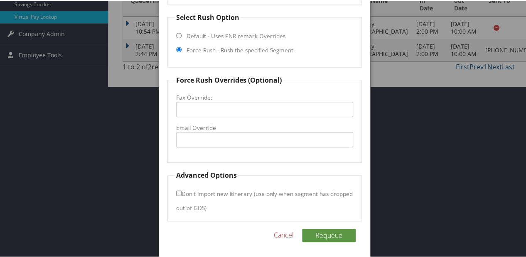
click at [280, 229] on link "Cancel" at bounding box center [284, 234] width 20 height 10
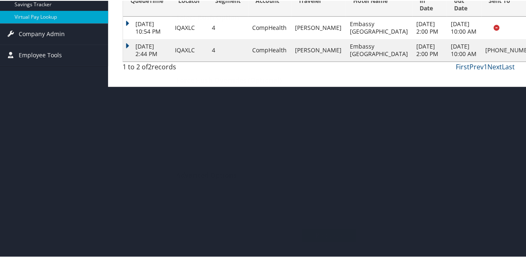
scroll to position [11, 0]
